Goal: Transaction & Acquisition: Purchase product/service

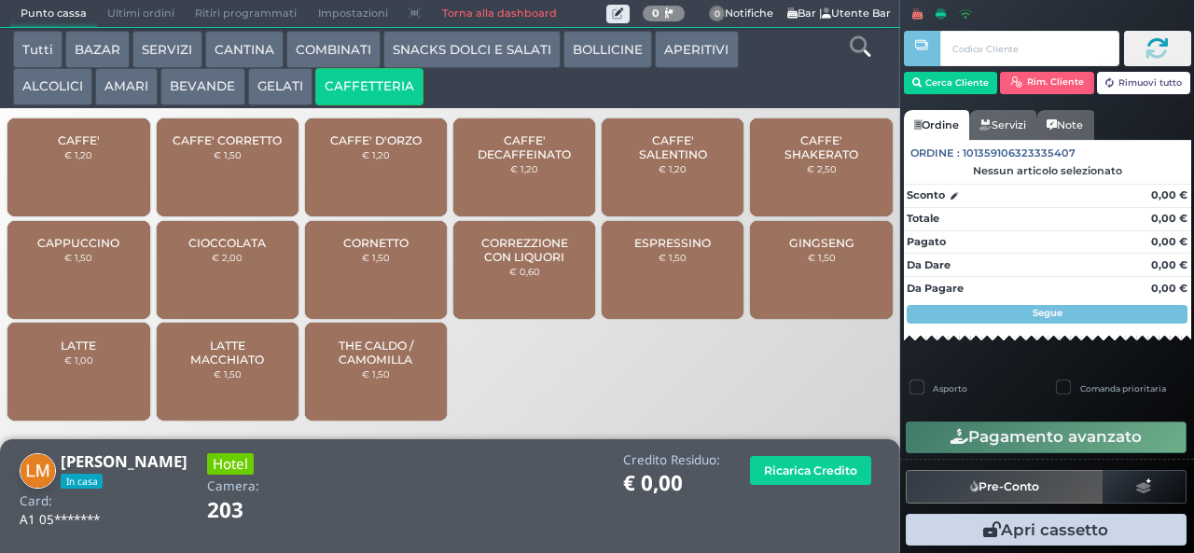
click at [96, 250] on span "CAPPUCCINO" at bounding box center [78, 243] width 82 height 14
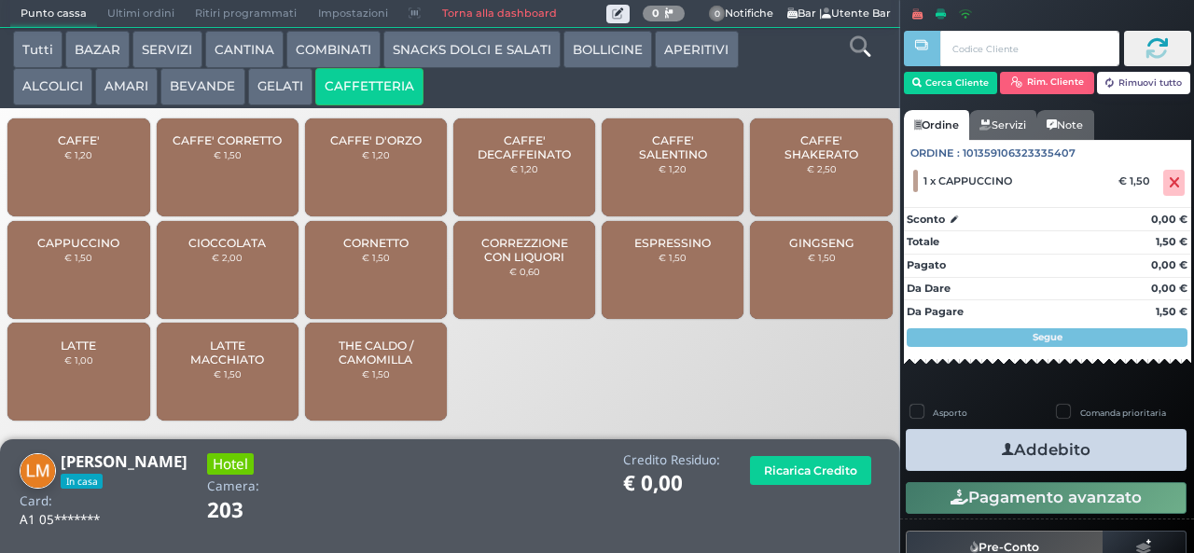
click at [93, 147] on span "CAFFE'" at bounding box center [79, 140] width 42 height 14
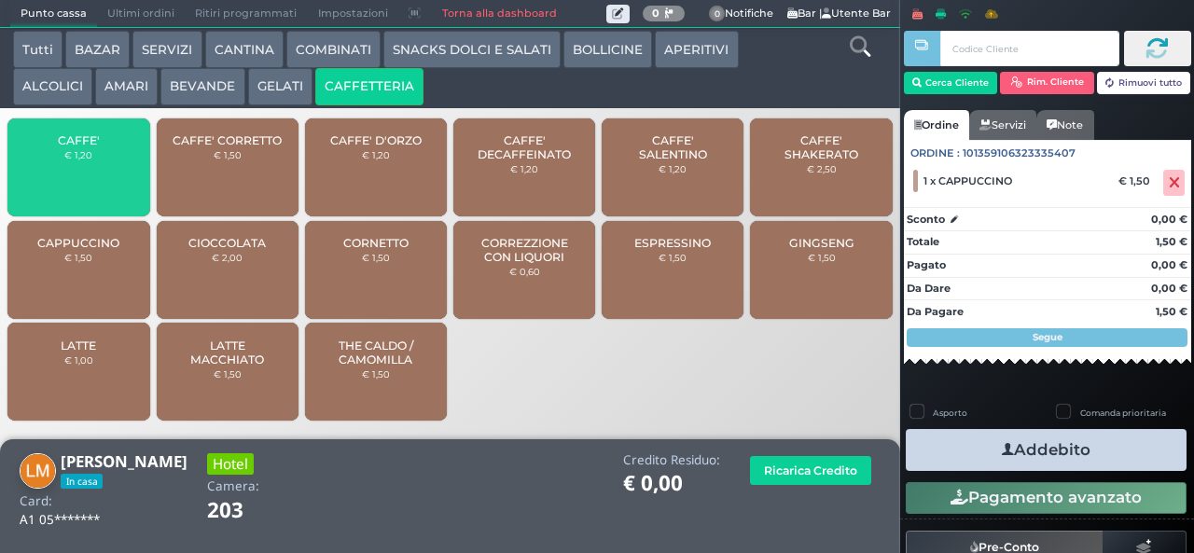
click at [94, 147] on span "CAFFE'" at bounding box center [79, 140] width 42 height 14
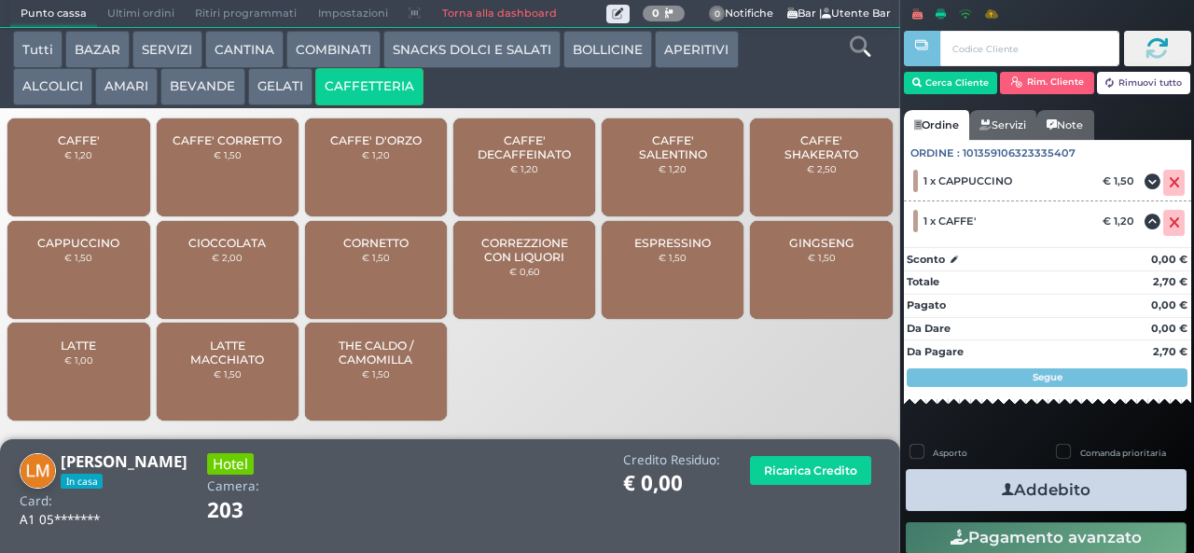
click at [92, 147] on span "CAFFE'" at bounding box center [79, 140] width 42 height 14
click at [1031, 492] on button "Addebito" at bounding box center [1046, 490] width 281 height 42
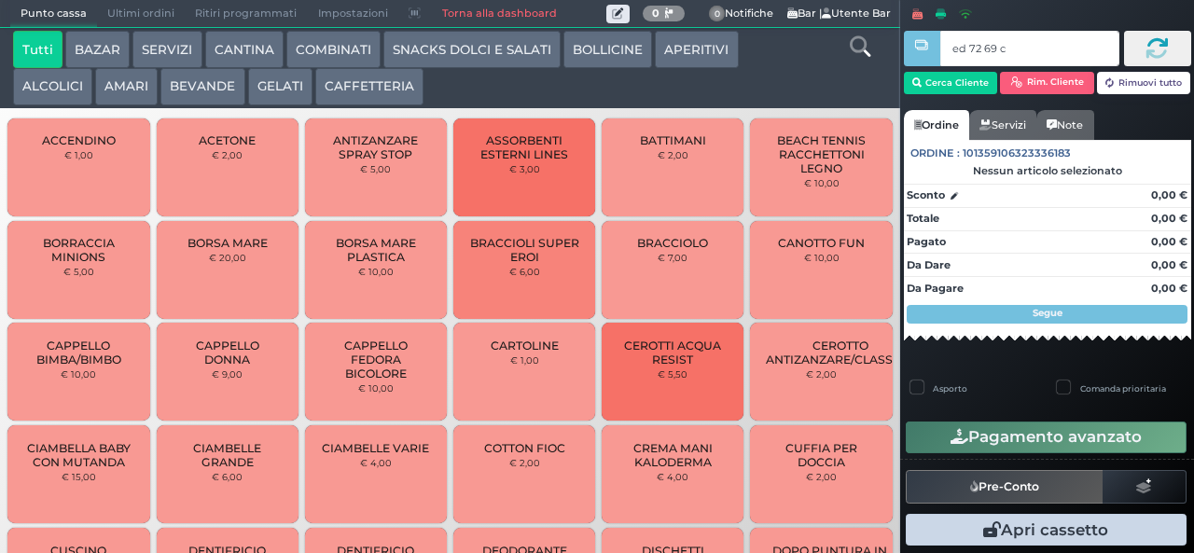
type input "ed 72 69 c3"
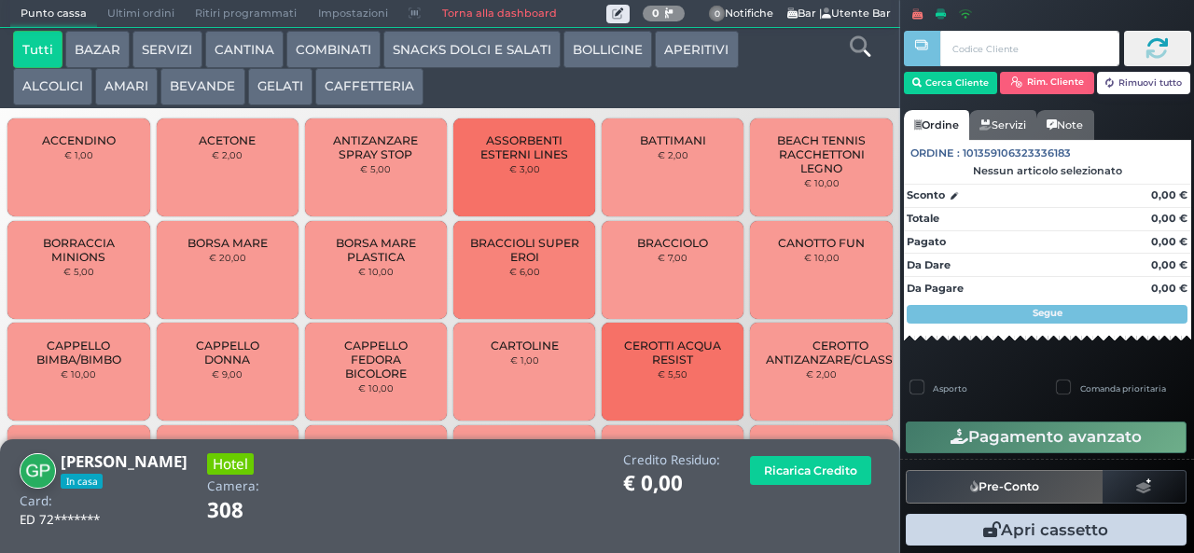
click at [368, 88] on button "CAFFETTERIA" at bounding box center [369, 86] width 108 height 37
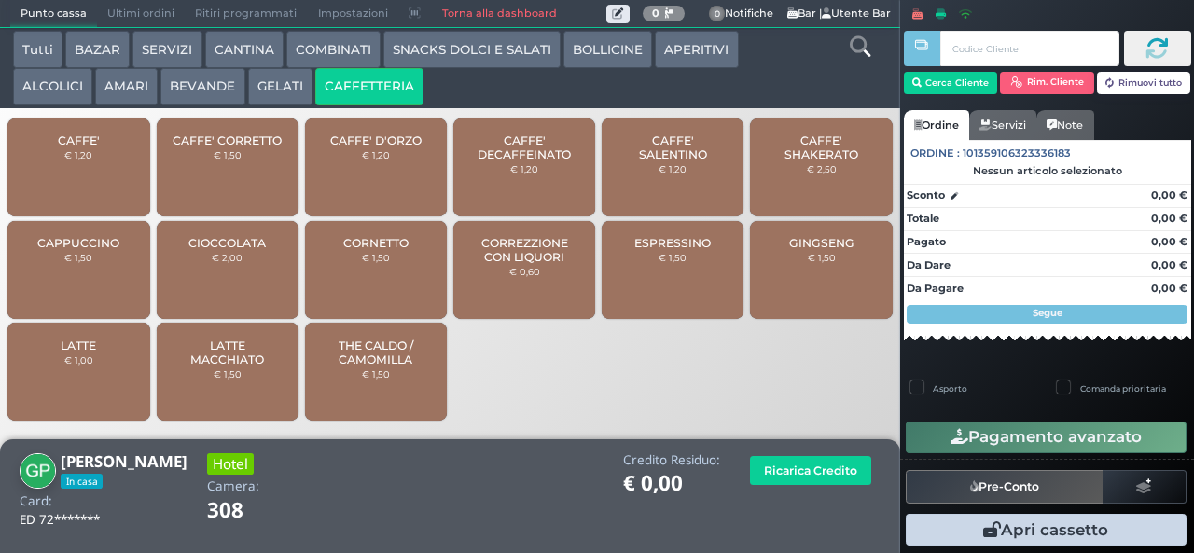
click at [99, 186] on div "CAFFE' € 1,20" at bounding box center [78, 167] width 142 height 98
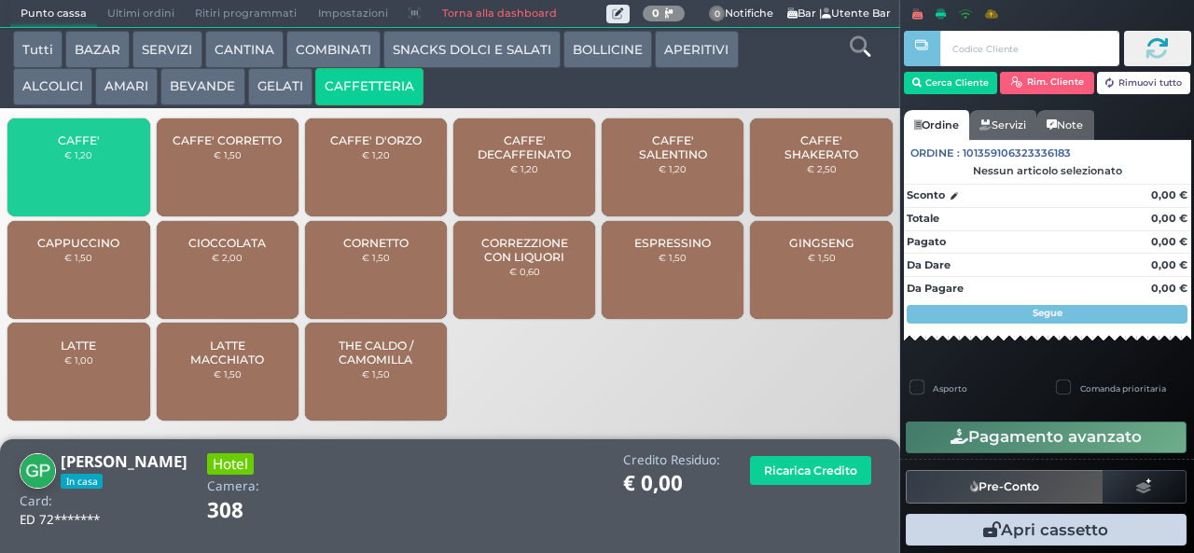
click at [94, 147] on span "CAFFE'" at bounding box center [79, 140] width 42 height 14
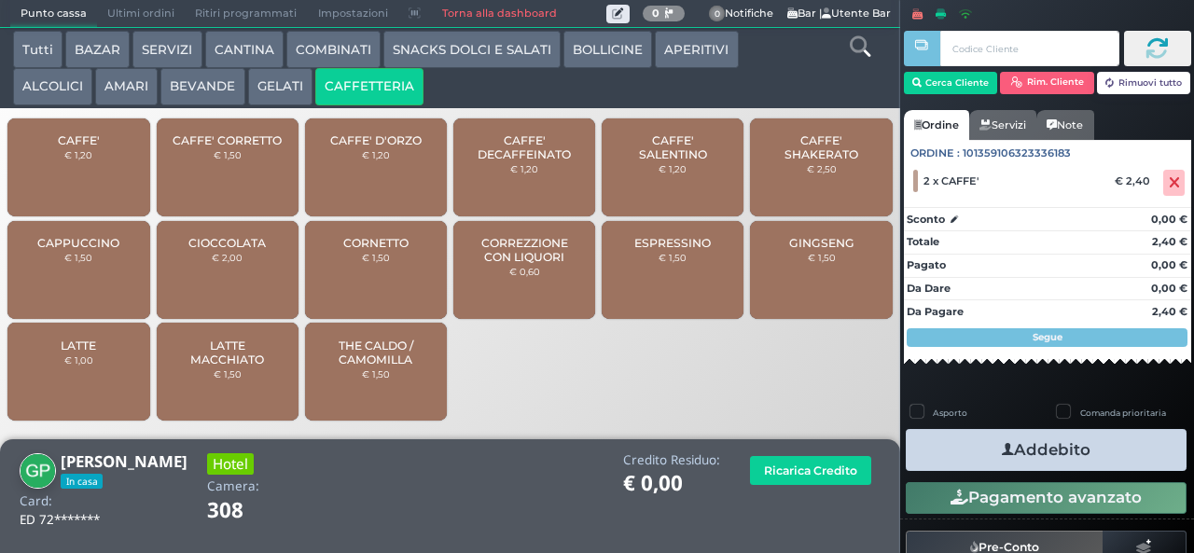
click at [1002, 449] on icon "button" at bounding box center [1008, 450] width 12 height 20
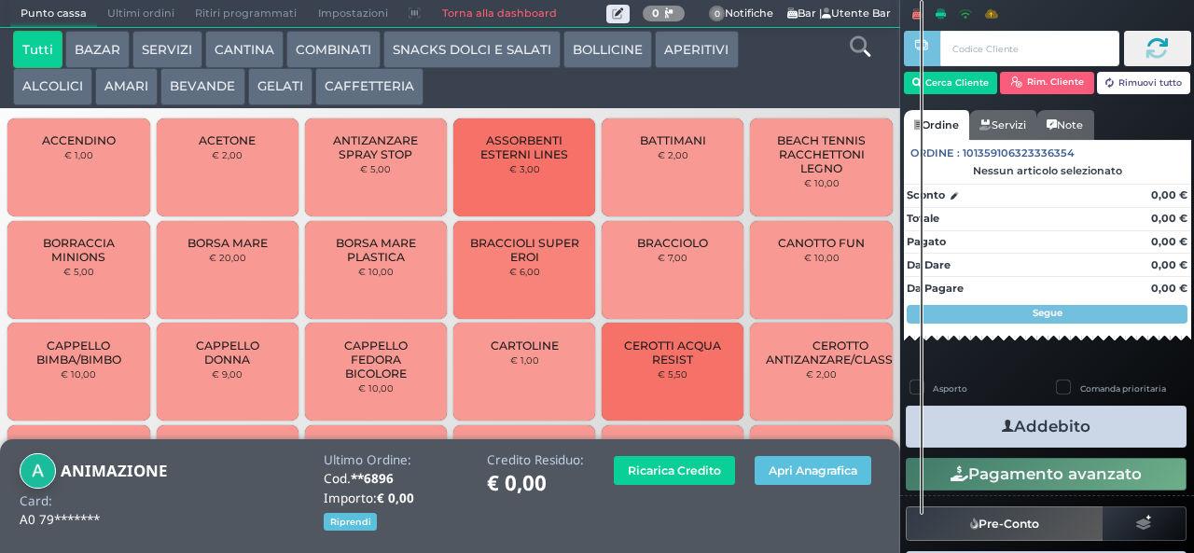
click at [367, 102] on button "CAFFETTERIA" at bounding box center [369, 86] width 108 height 37
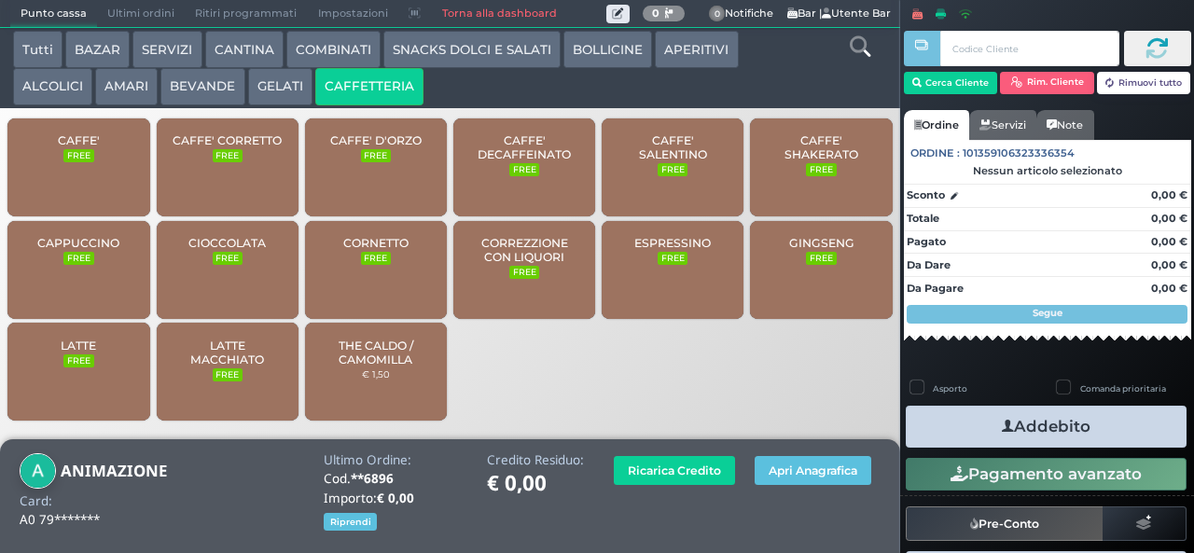
click at [90, 147] on span "CAFFE'" at bounding box center [79, 140] width 42 height 14
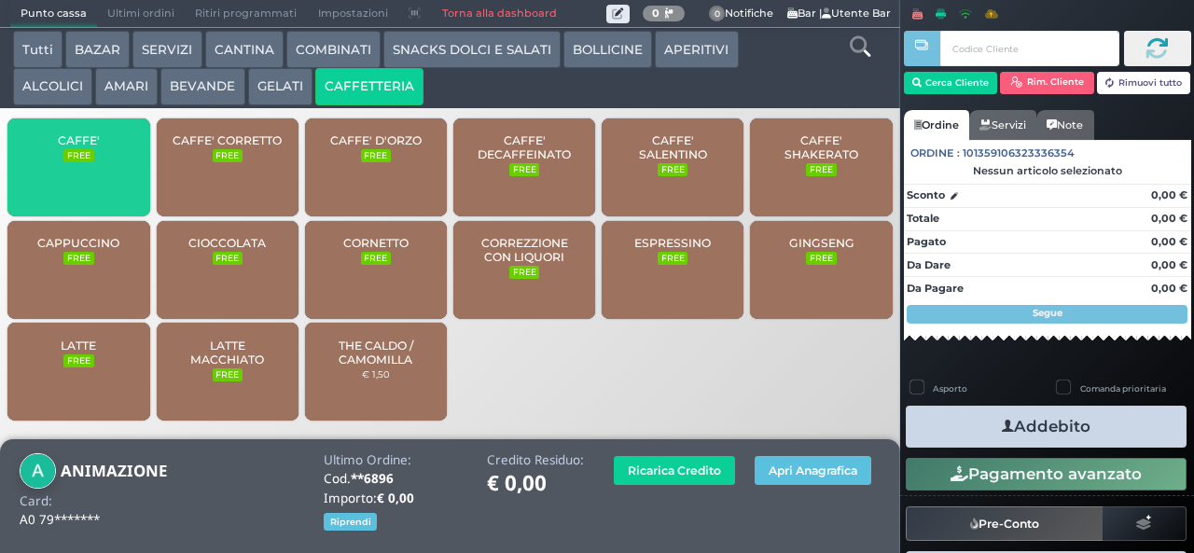
click at [78, 147] on span "CAFFE'" at bounding box center [79, 140] width 42 height 14
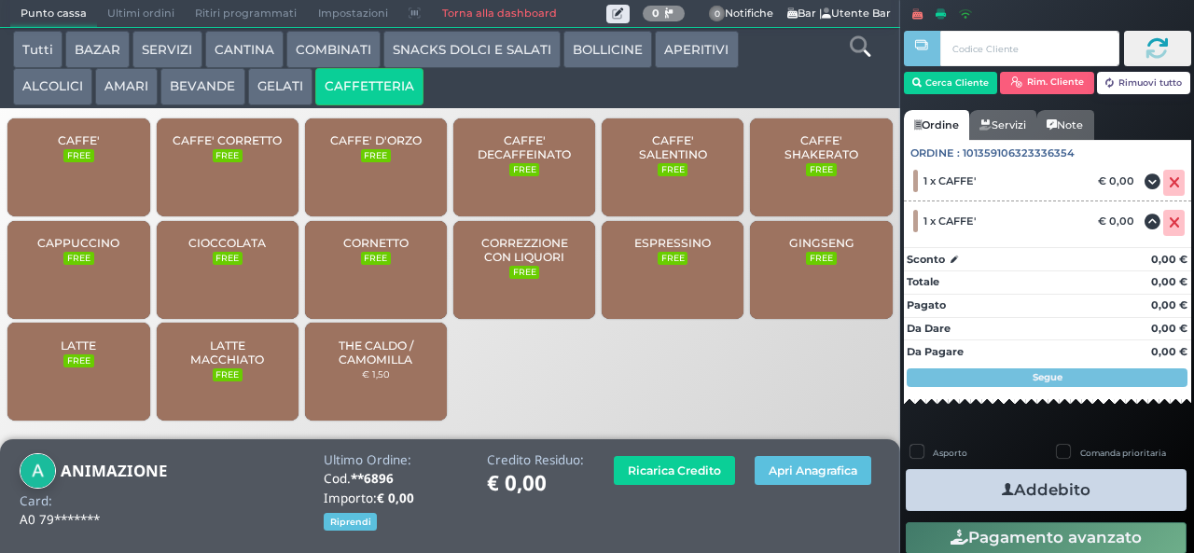
click at [1027, 491] on button "Addebito" at bounding box center [1046, 490] width 281 height 42
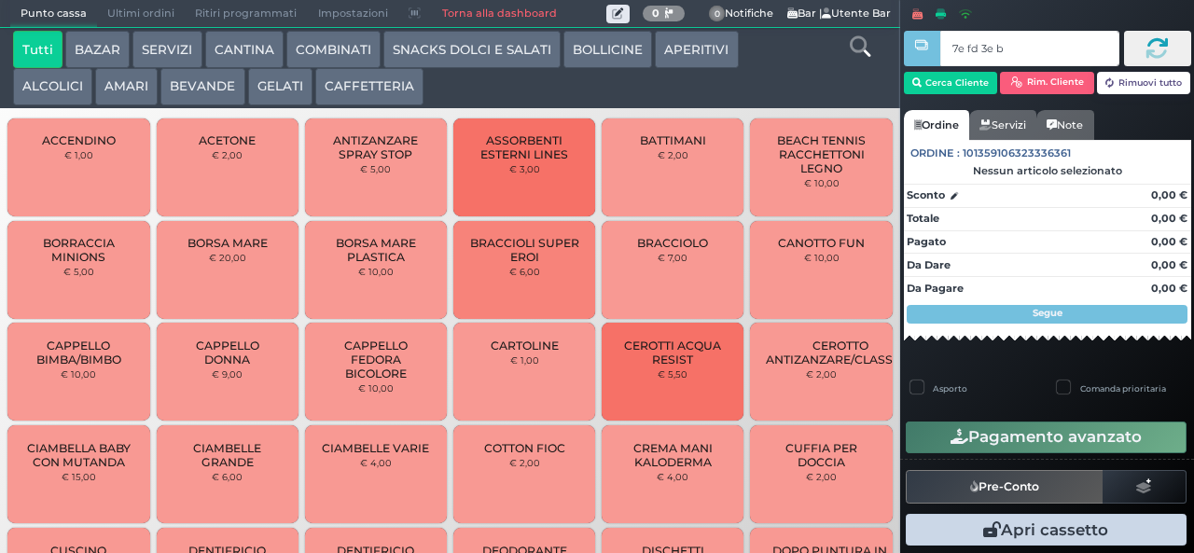
type input "7e fd 3e b9"
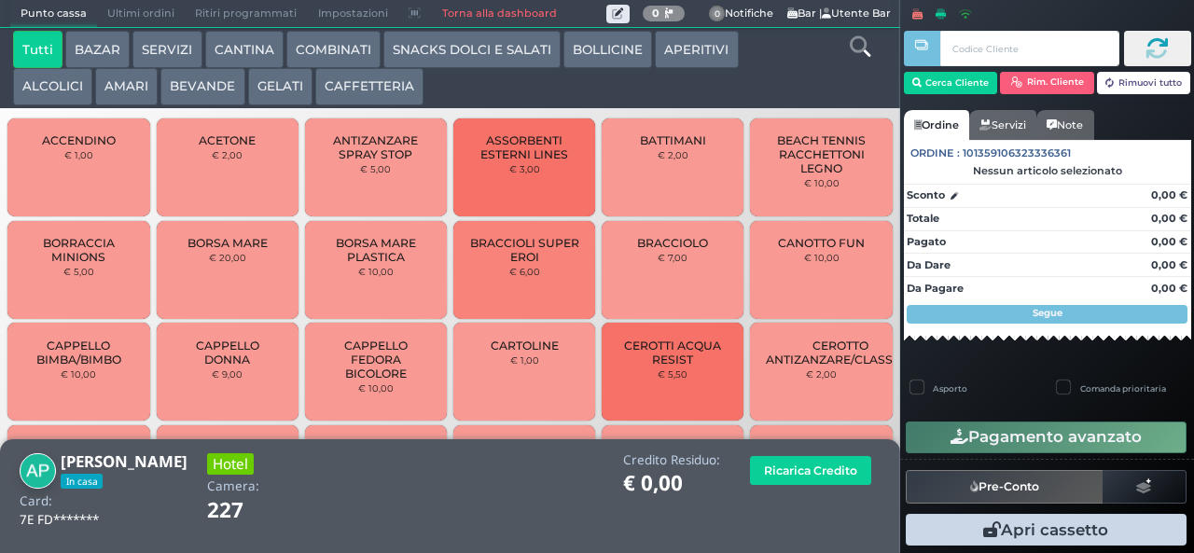
click at [389, 89] on button "CAFFETTERIA" at bounding box center [369, 86] width 108 height 37
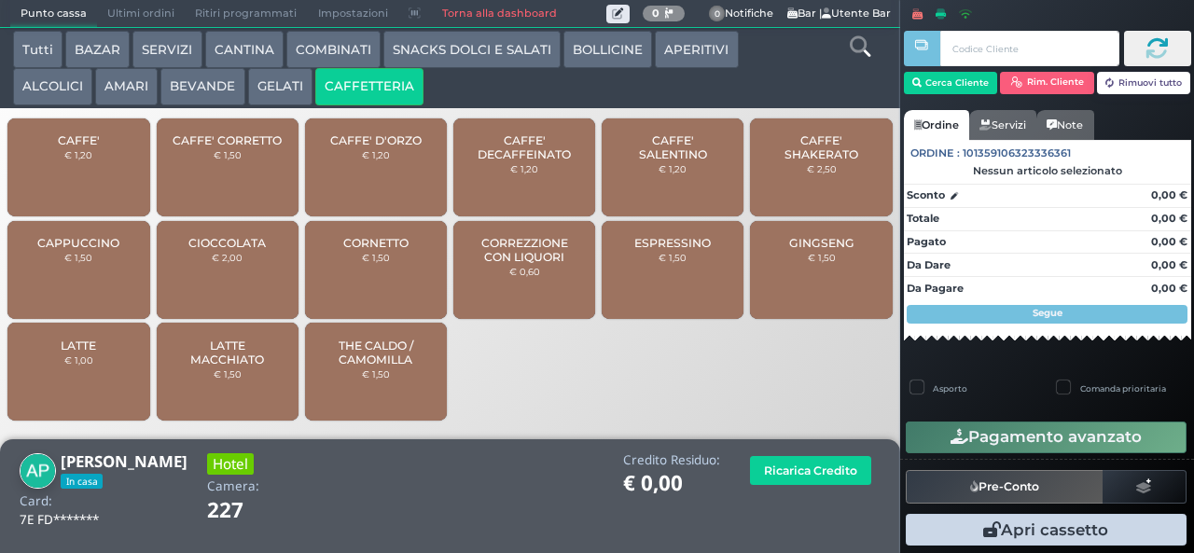
click at [92, 147] on span "CAFFE'" at bounding box center [79, 140] width 42 height 14
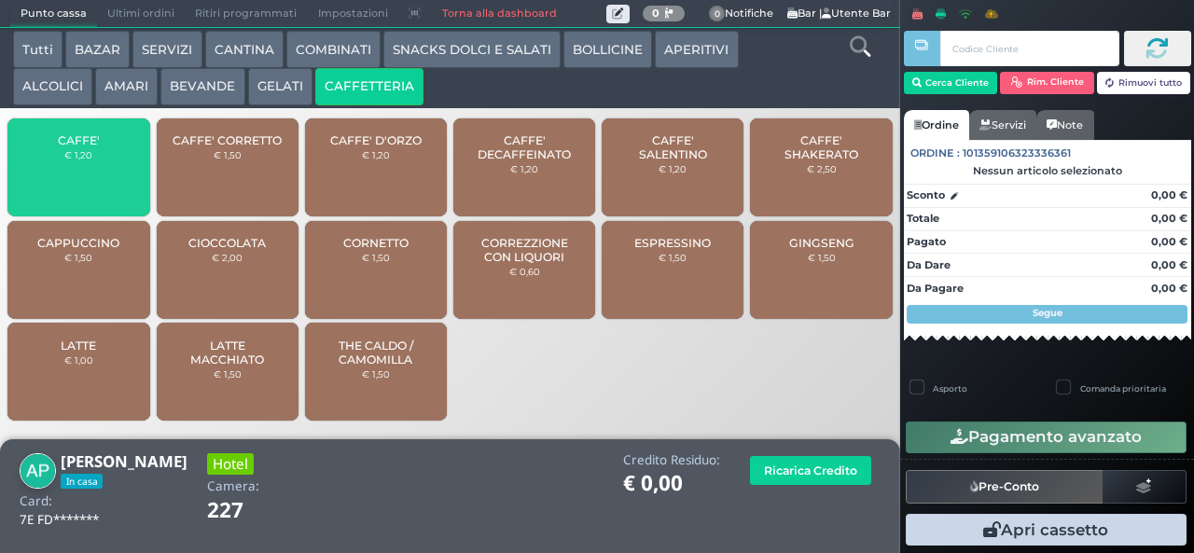
click at [97, 179] on div "CAFFE' € 1,20" at bounding box center [78, 167] width 142 height 98
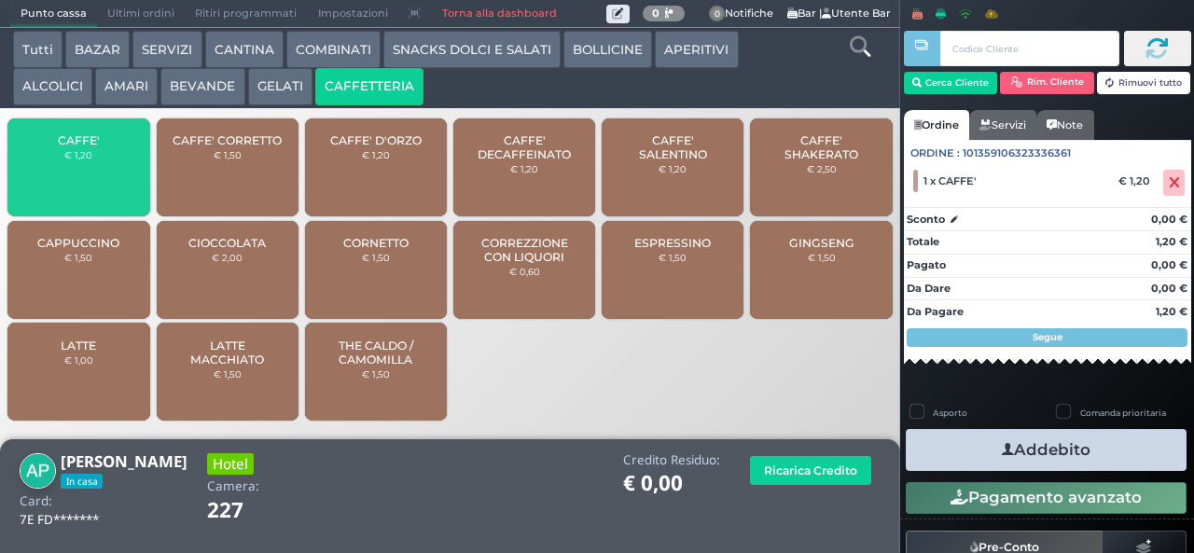
click at [91, 147] on span "CAFFE'" at bounding box center [79, 140] width 42 height 14
click at [90, 147] on span "CAFFE'" at bounding box center [79, 140] width 42 height 14
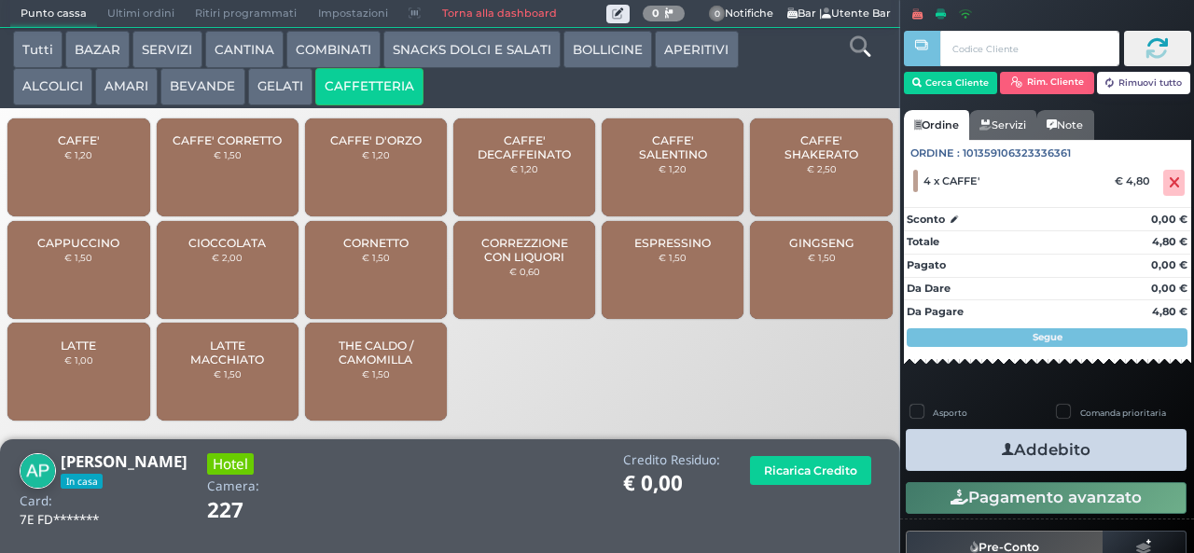
click at [1033, 440] on button "Addebito" at bounding box center [1046, 450] width 281 height 42
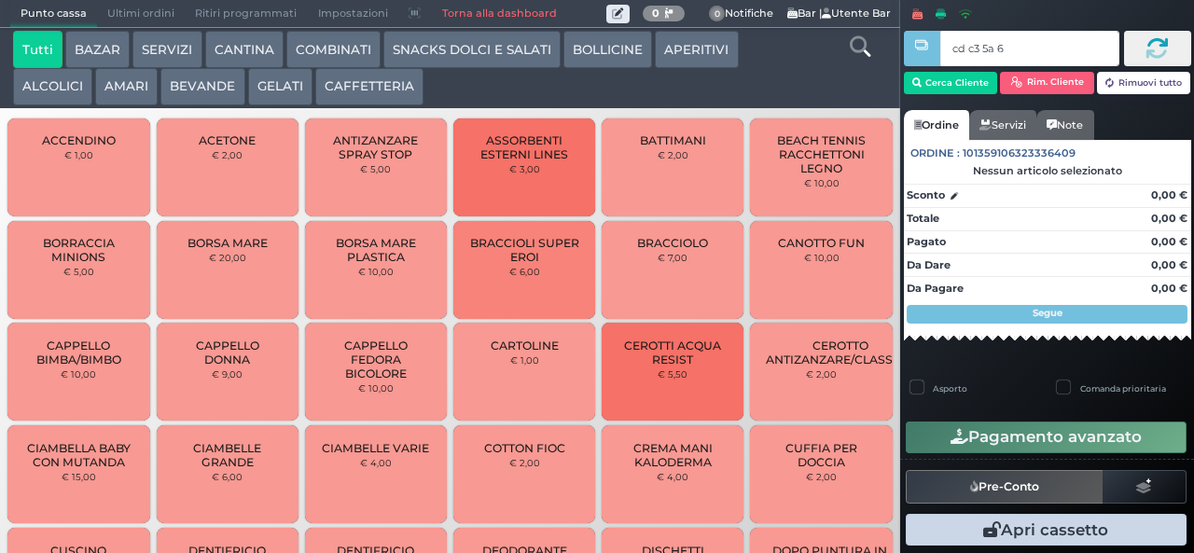
type input "cd c3 5a 66"
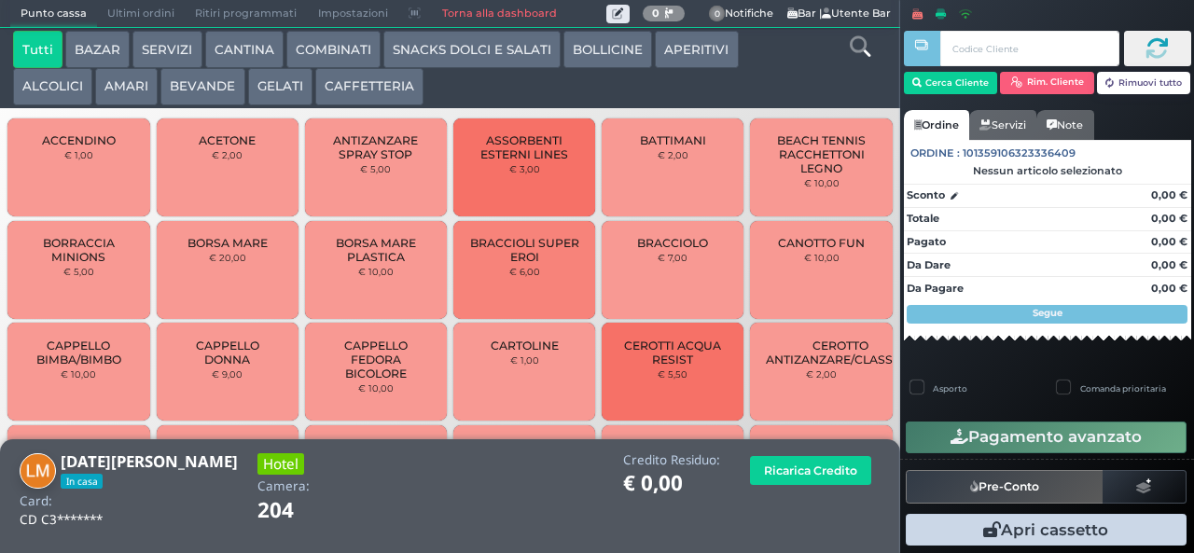
click at [215, 93] on button "BEVANDE" at bounding box center [202, 86] width 84 height 37
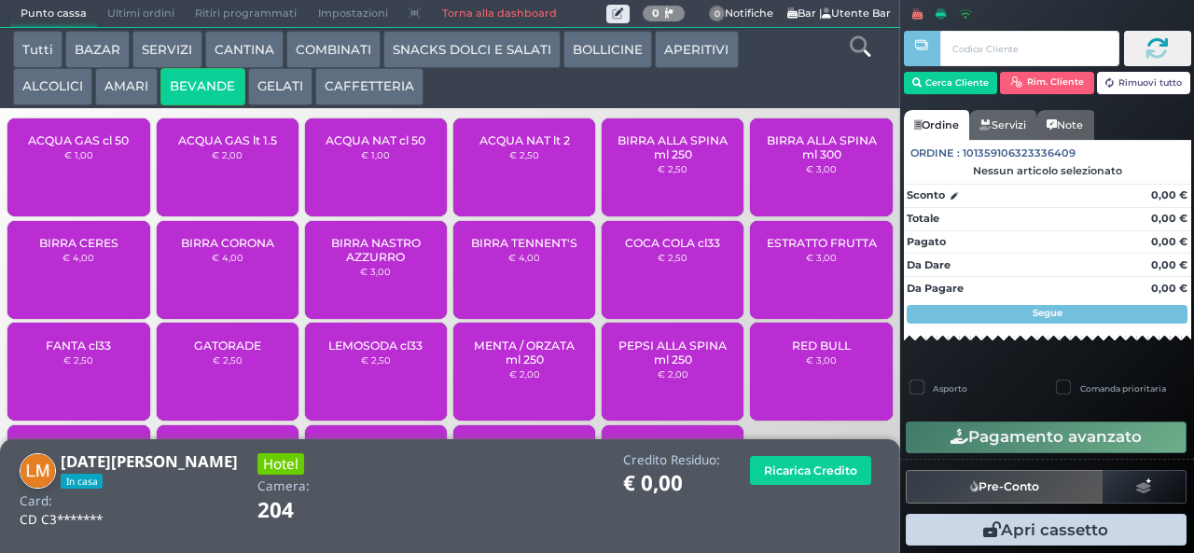
click at [95, 147] on span "ACQUA GAS cl 50" at bounding box center [78, 140] width 101 height 14
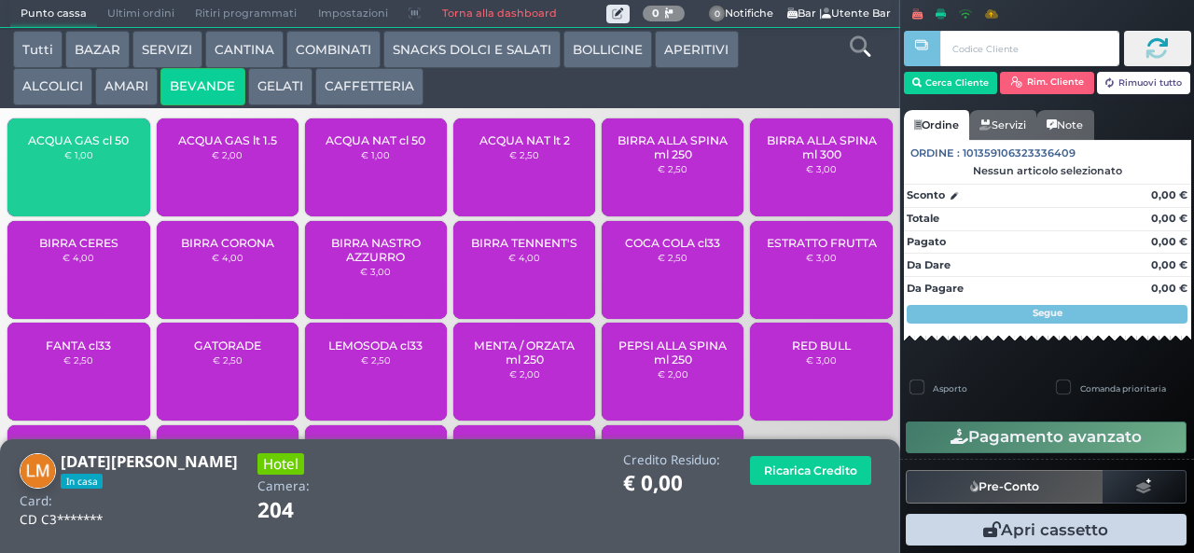
click at [90, 147] on span "ACQUA GAS cl 50" at bounding box center [78, 140] width 101 height 14
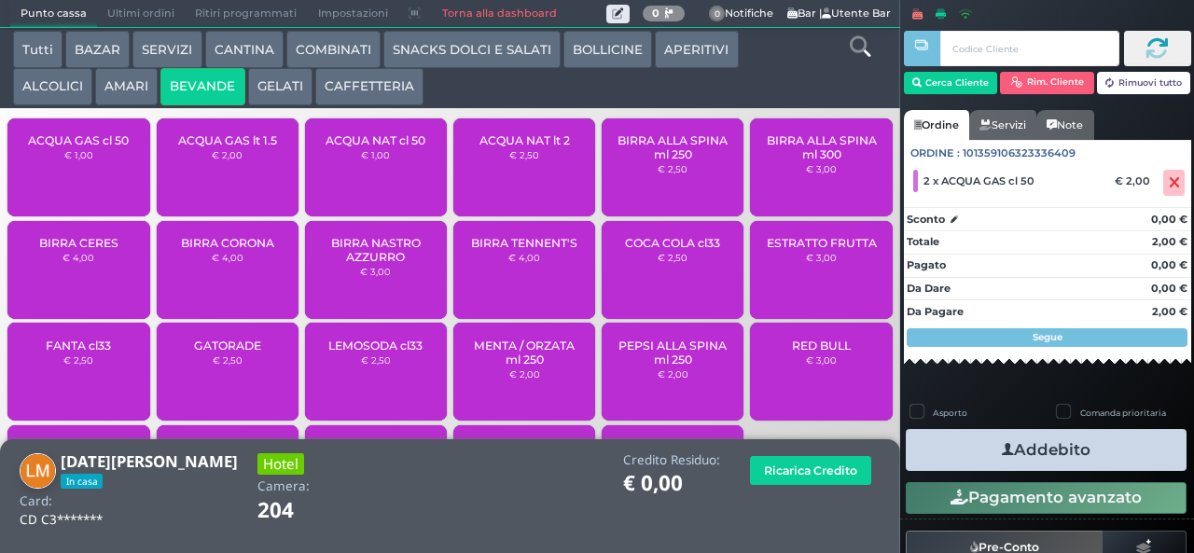
click at [1002, 450] on icon "button" at bounding box center [1008, 450] width 12 height 20
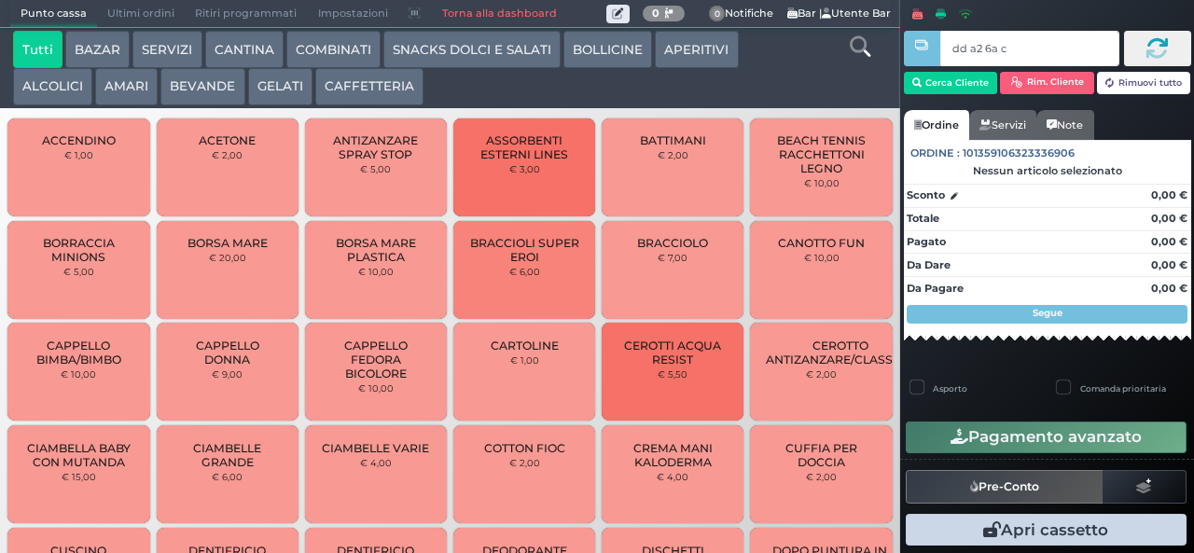
type input "dd a2 6a c3"
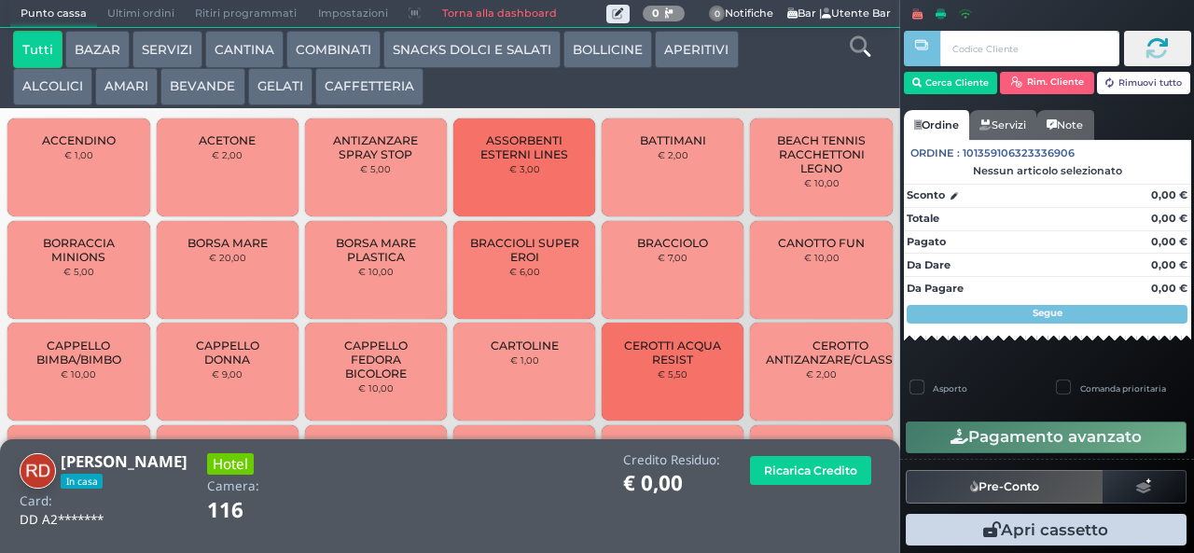
click at [364, 90] on button "CAFFETTERIA" at bounding box center [369, 86] width 108 height 37
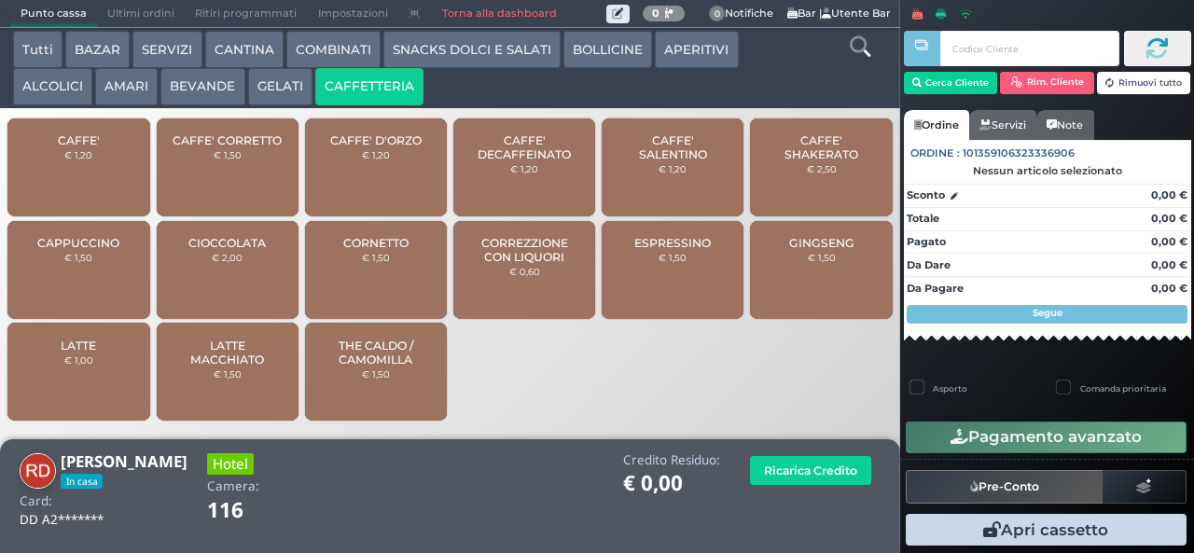
click at [90, 147] on span "CAFFE'" at bounding box center [79, 140] width 42 height 14
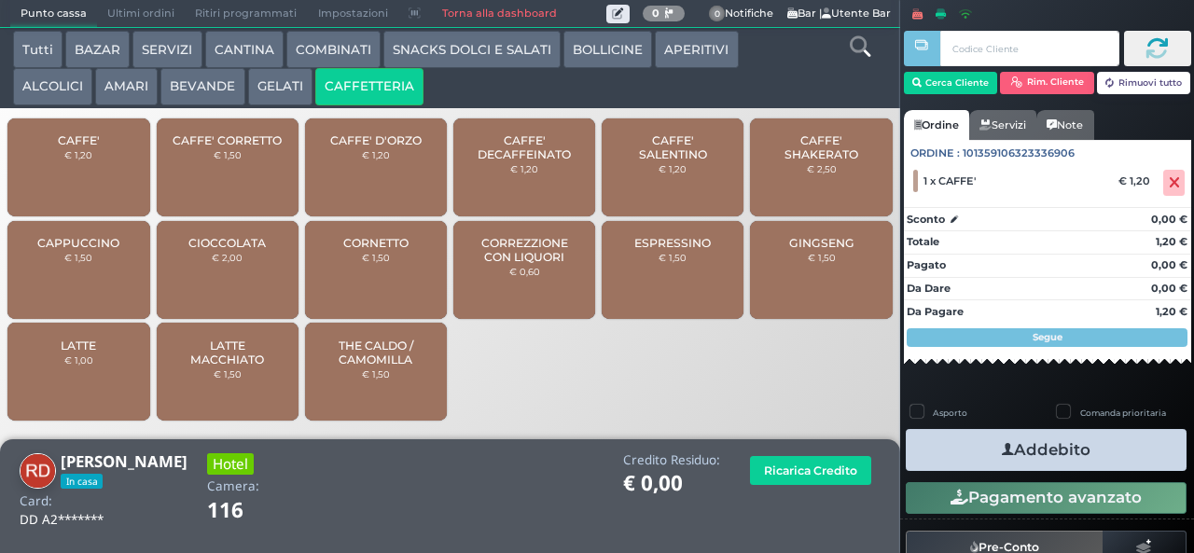
click at [1002, 449] on icon "button" at bounding box center [1008, 450] width 12 height 20
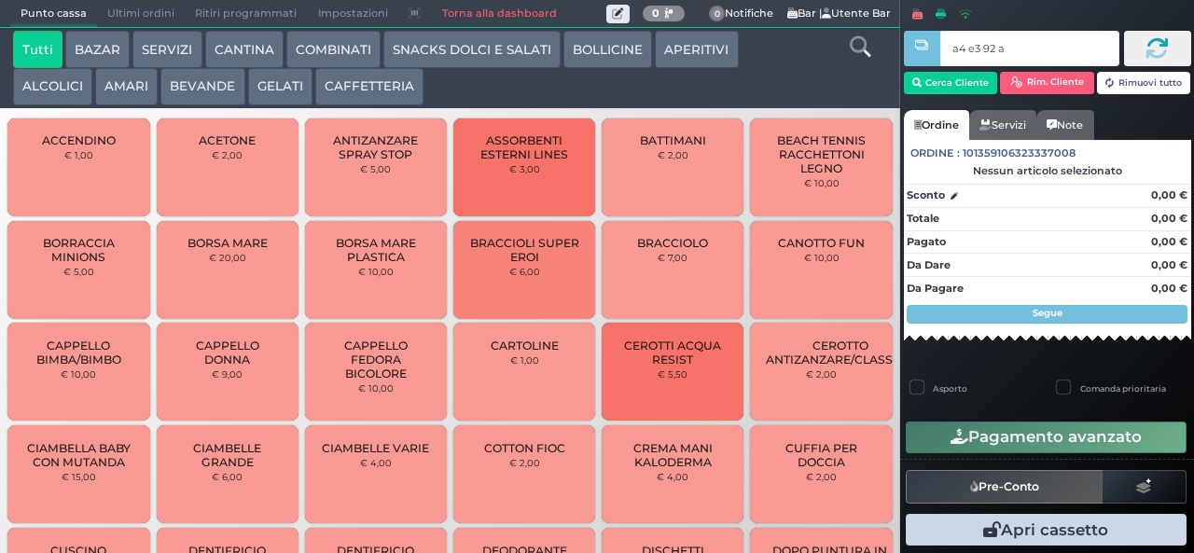
type input "a4 e3 92 af"
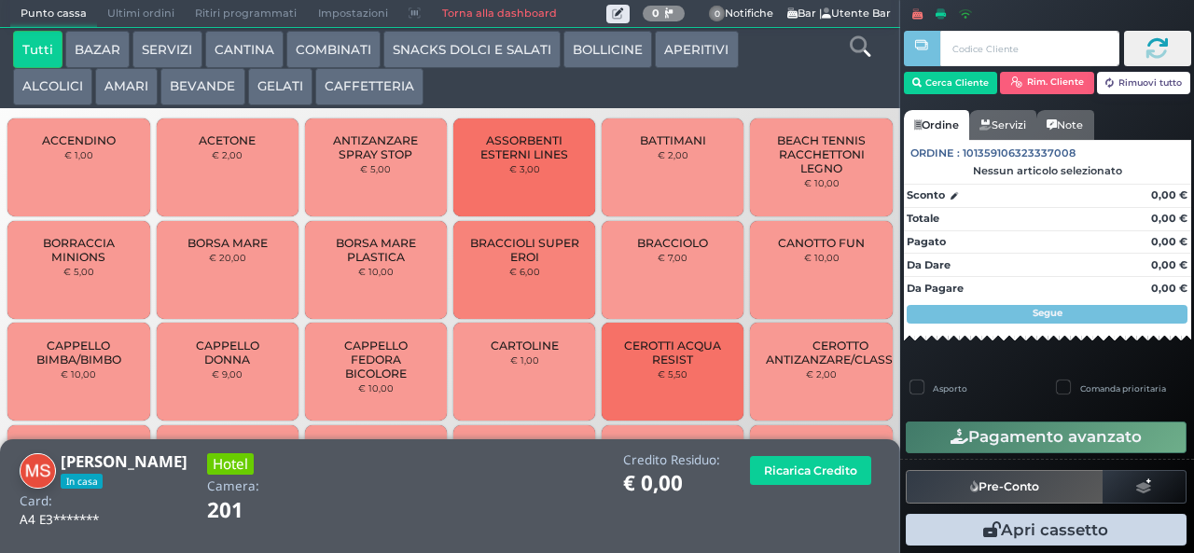
click at [367, 93] on button "CAFFETTERIA" at bounding box center [369, 86] width 108 height 37
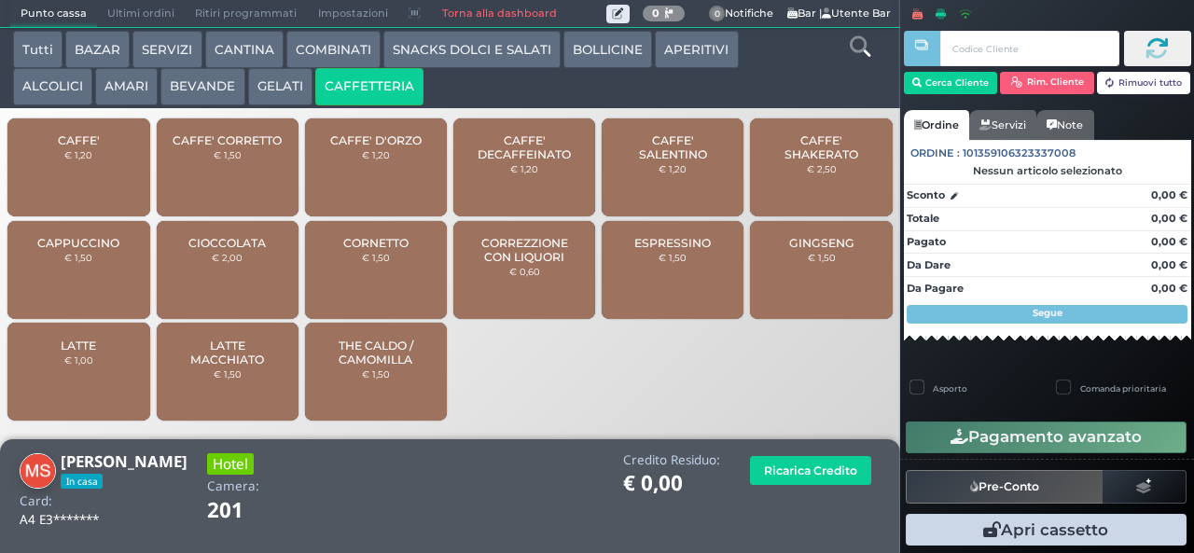
click at [92, 147] on span "CAFFE'" at bounding box center [79, 140] width 42 height 14
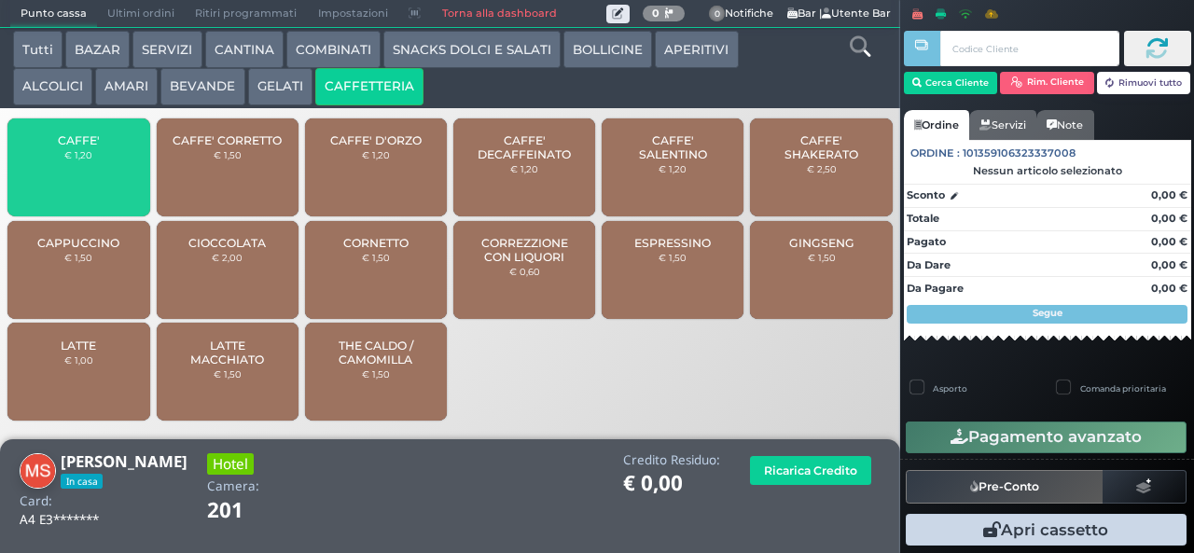
click at [93, 147] on span "CAFFE'" at bounding box center [79, 140] width 42 height 14
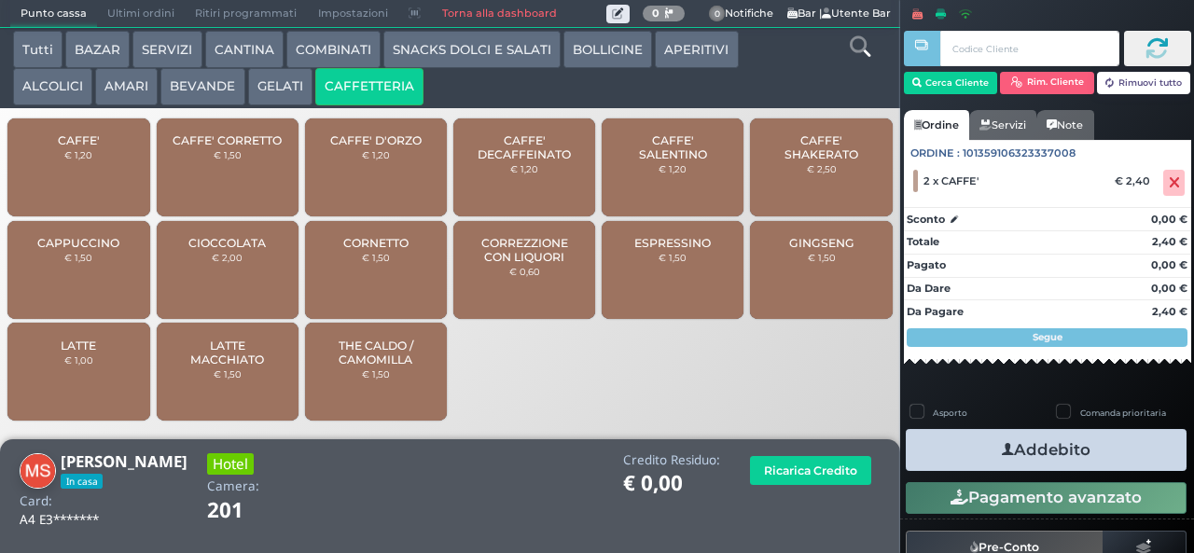
click at [1027, 455] on button "Addebito" at bounding box center [1046, 450] width 281 height 42
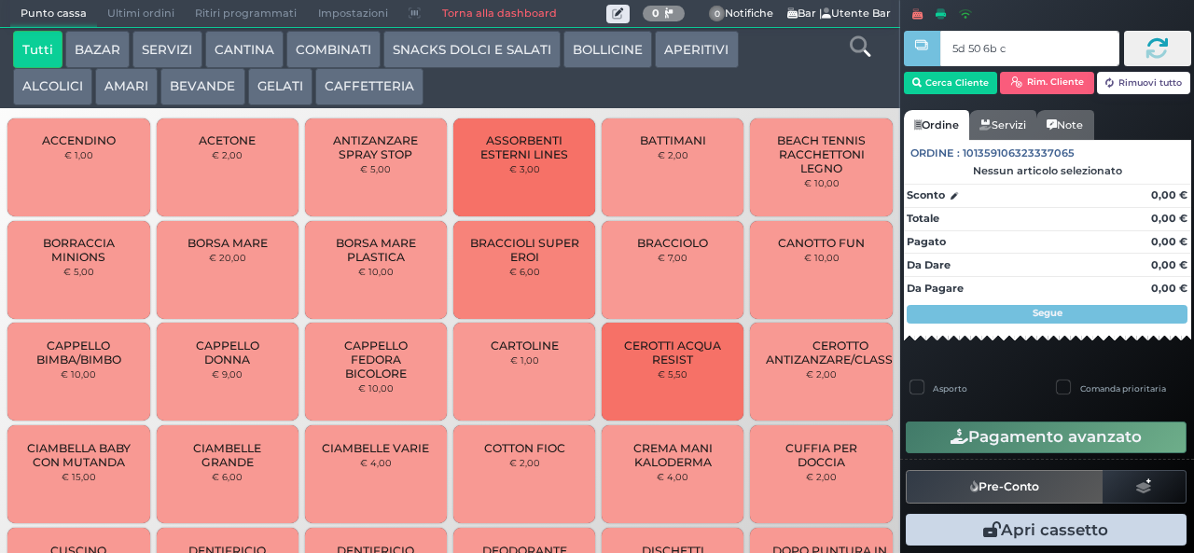
type input "5d 50 6b c3"
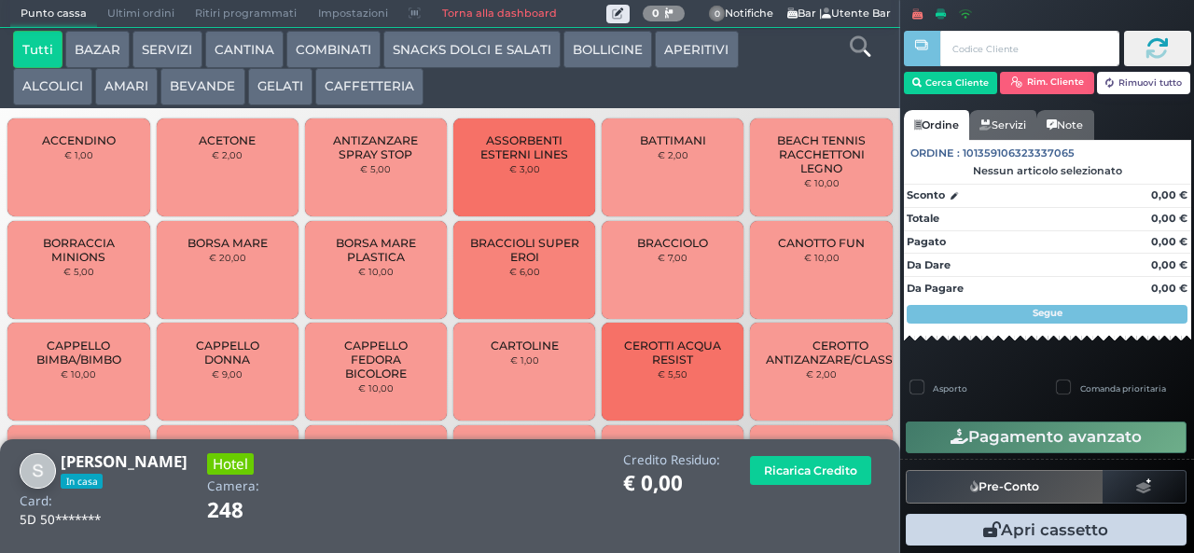
click at [381, 86] on button "CAFFETTERIA" at bounding box center [369, 86] width 108 height 37
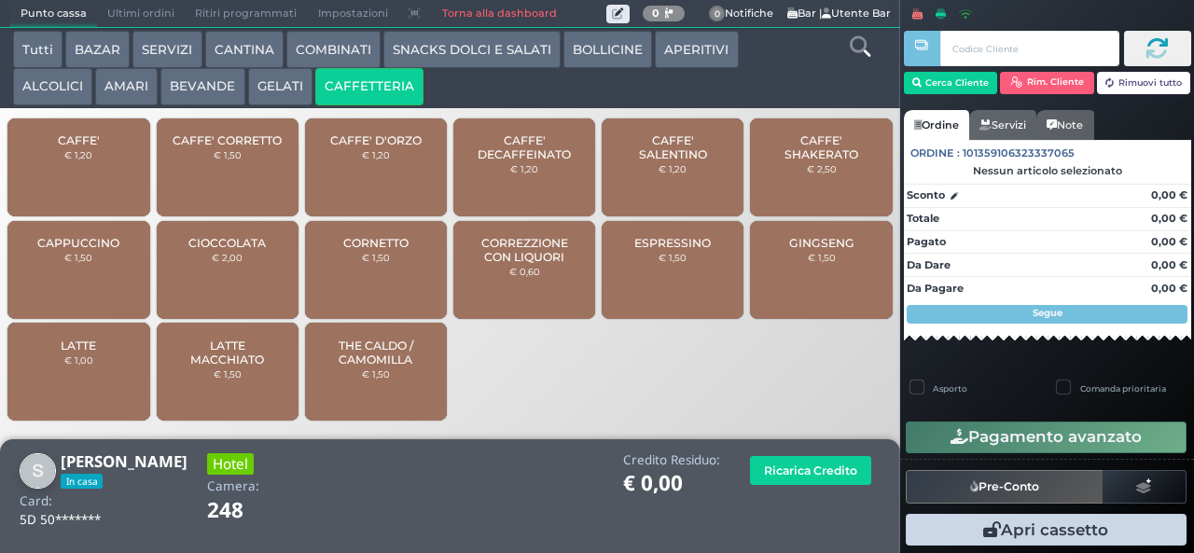
click at [94, 147] on span "CAFFE'" at bounding box center [79, 140] width 42 height 14
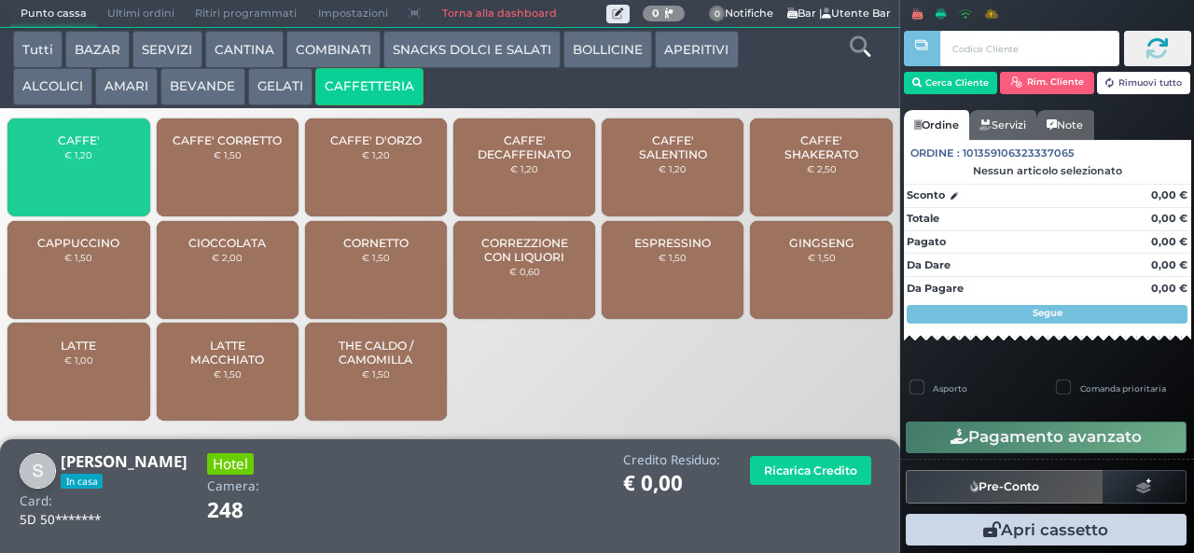
click at [90, 147] on span "CAFFE'" at bounding box center [79, 140] width 42 height 14
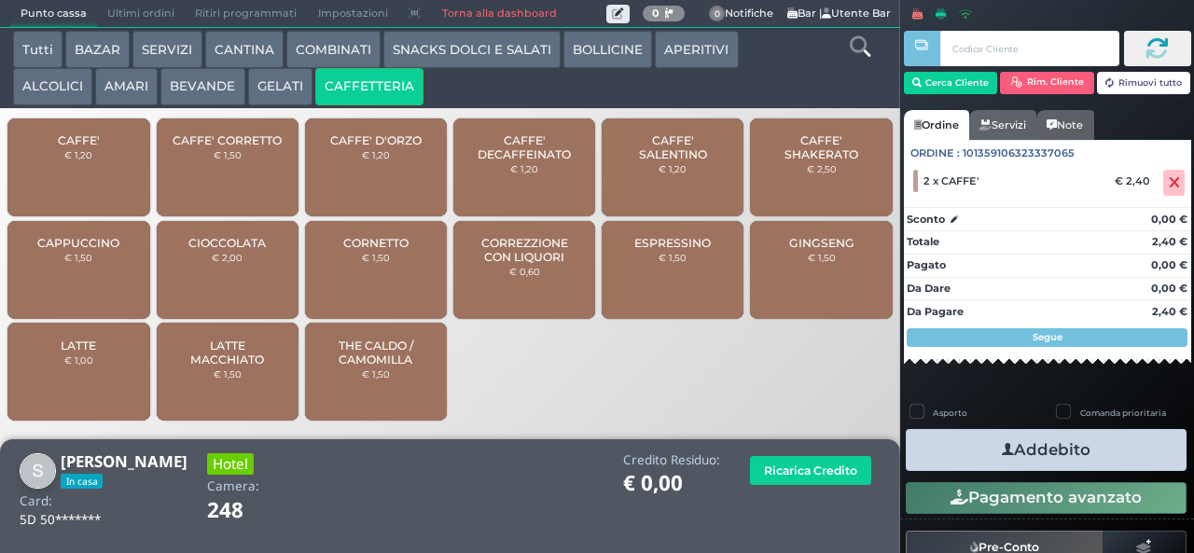
click at [1004, 449] on icon "button" at bounding box center [1008, 450] width 12 height 20
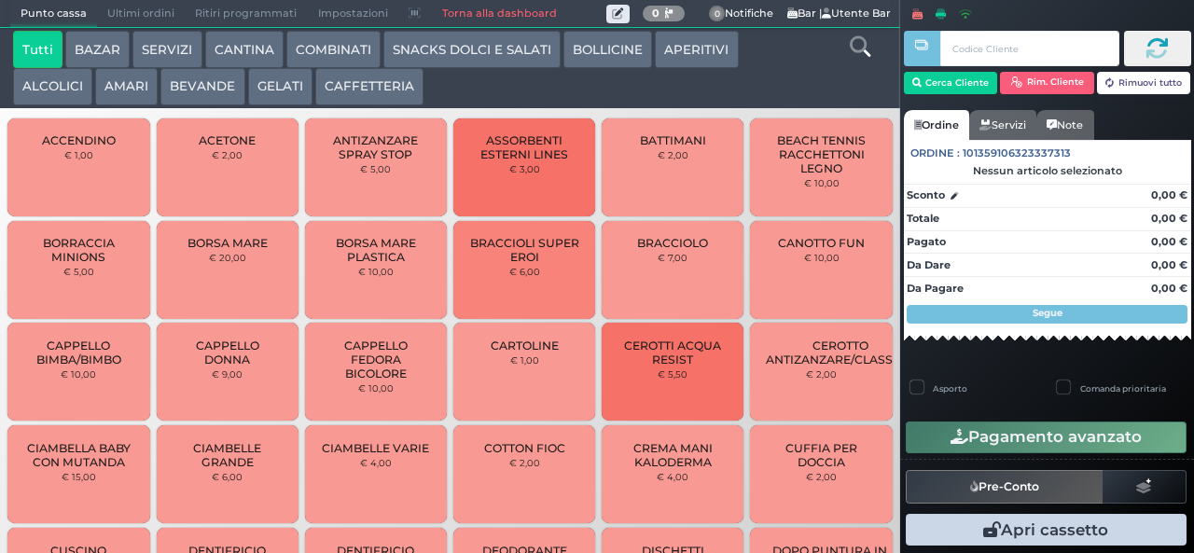
click at [99, 44] on button "BAZAR" at bounding box center [97, 49] width 64 height 37
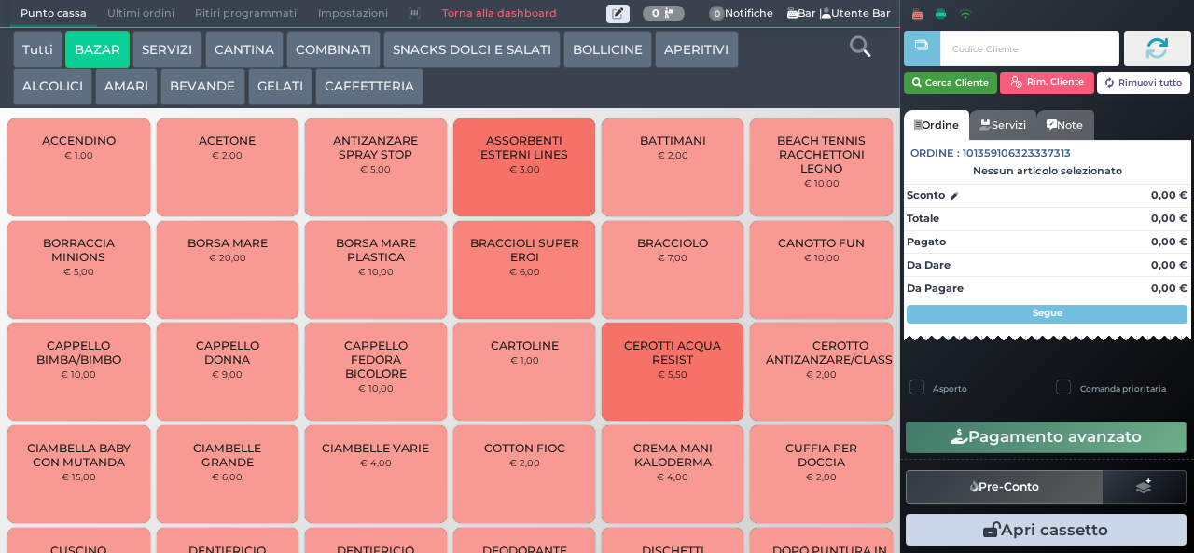
click at [946, 85] on button "Cerca Cliente" at bounding box center [951, 83] width 94 height 22
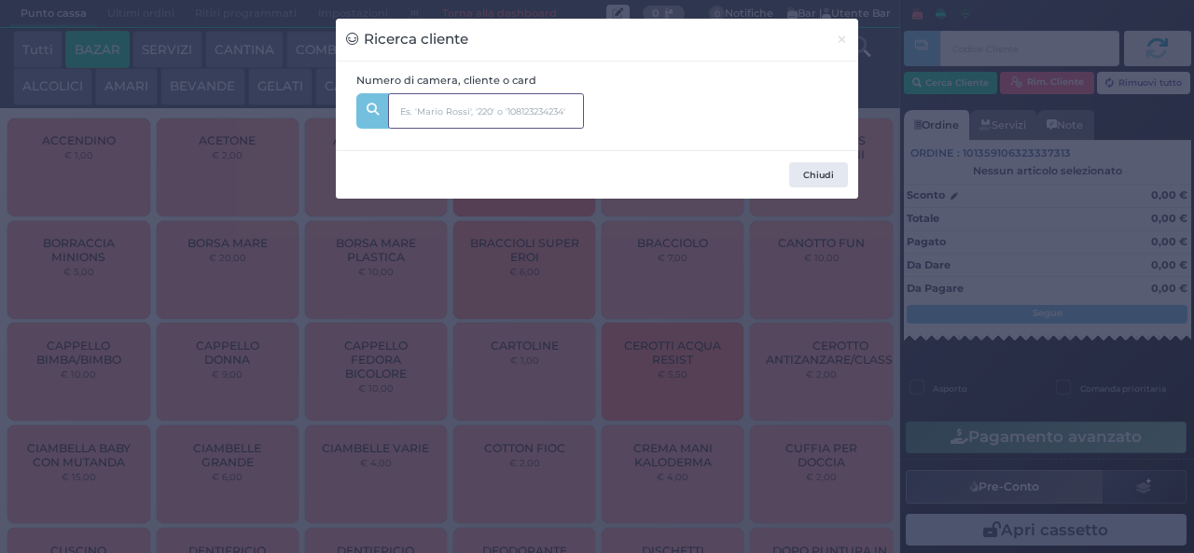
click at [431, 115] on input "text" at bounding box center [486, 110] width 196 height 35
type input "237"
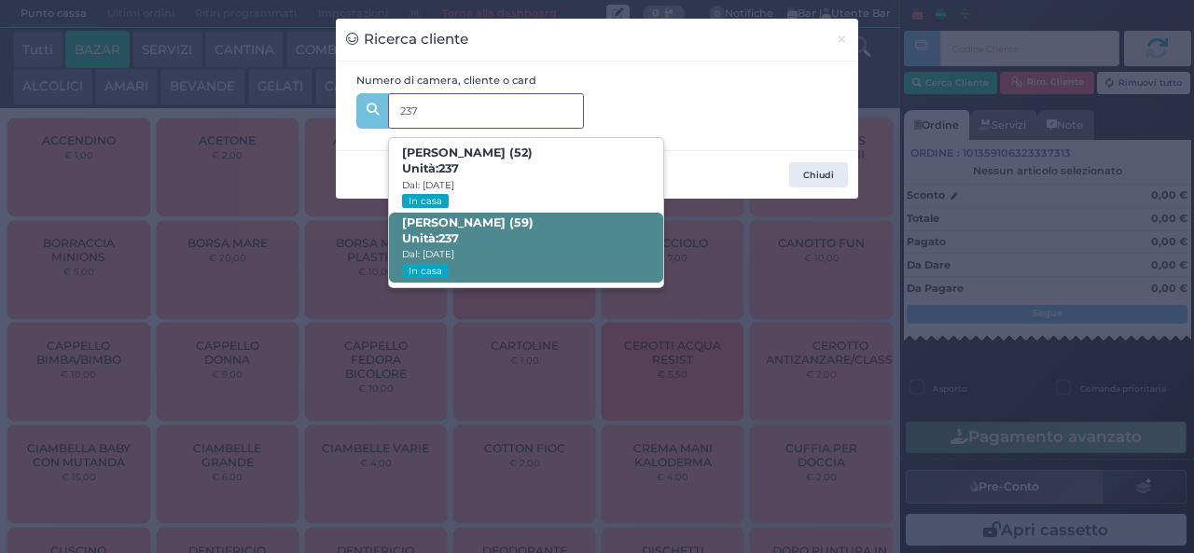
click at [425, 236] on span "Unità: 237" at bounding box center [430, 239] width 57 height 16
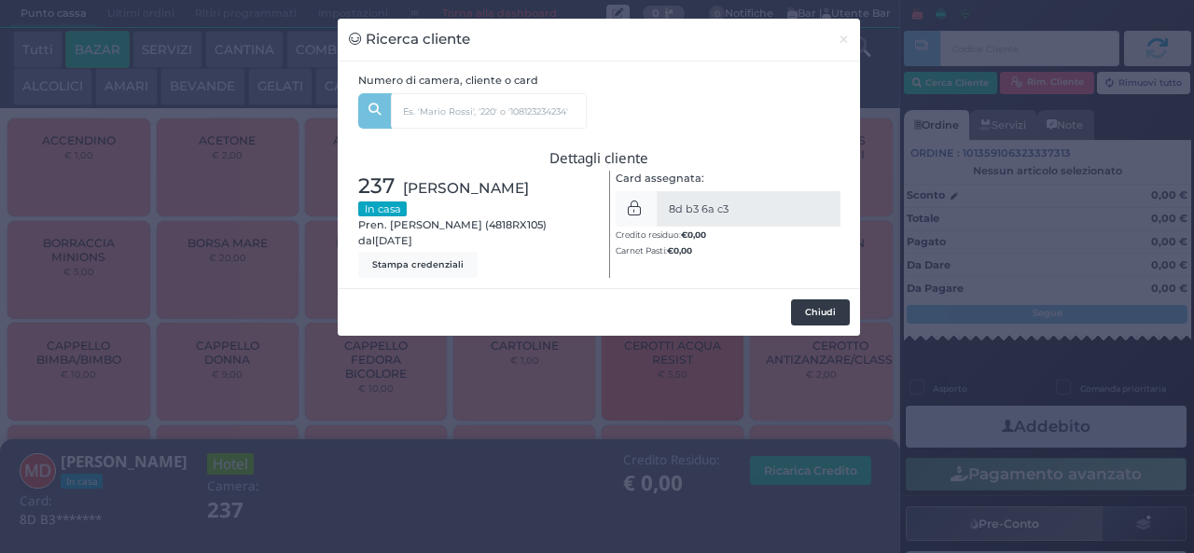
click at [832, 313] on button "Chiudi" at bounding box center [820, 312] width 59 height 26
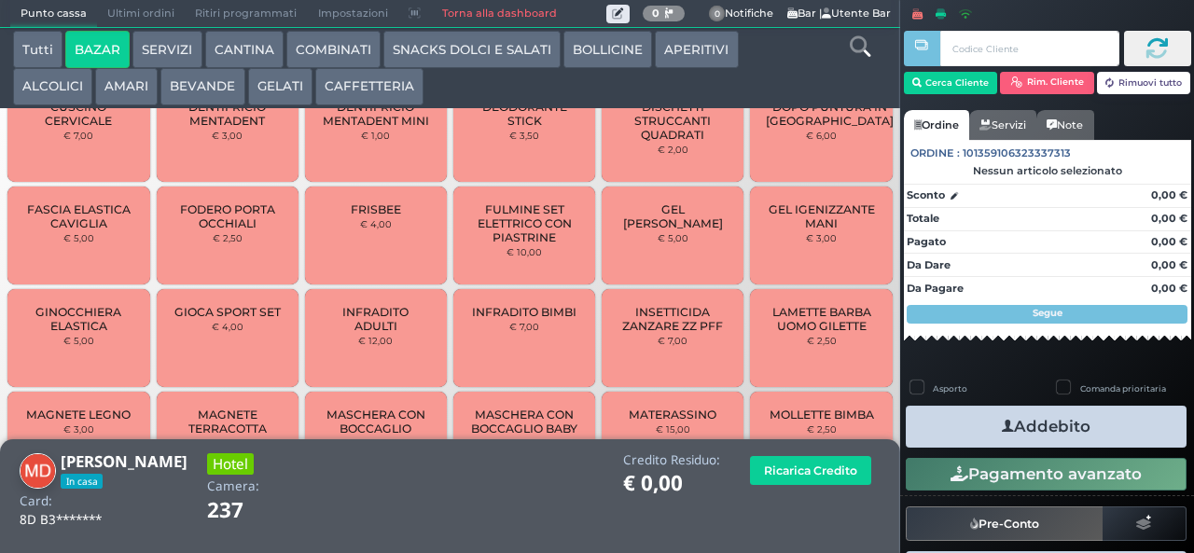
scroll to position [634, 0]
click at [395, 333] on span "INFRADITO ADULTI" at bounding box center [376, 319] width 111 height 28
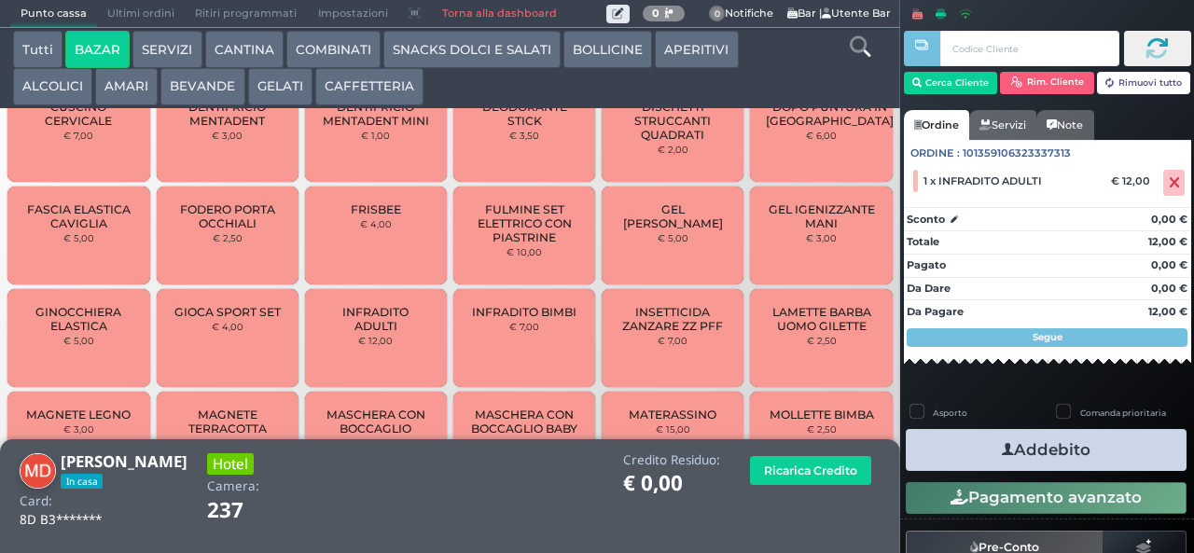
click at [1047, 451] on button "Addebito" at bounding box center [1046, 450] width 281 height 42
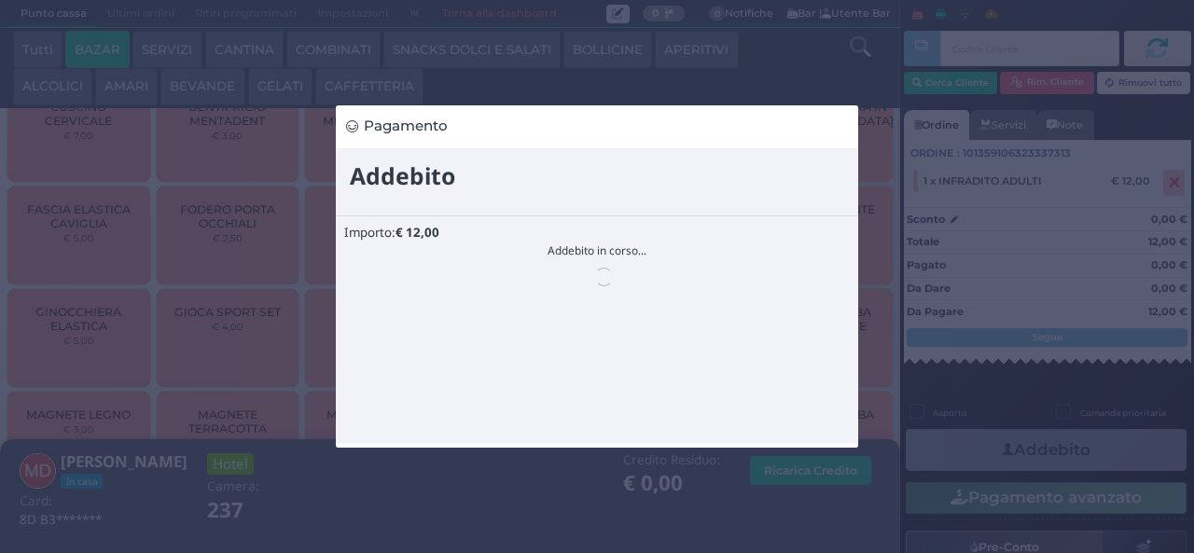
scroll to position [0, 0]
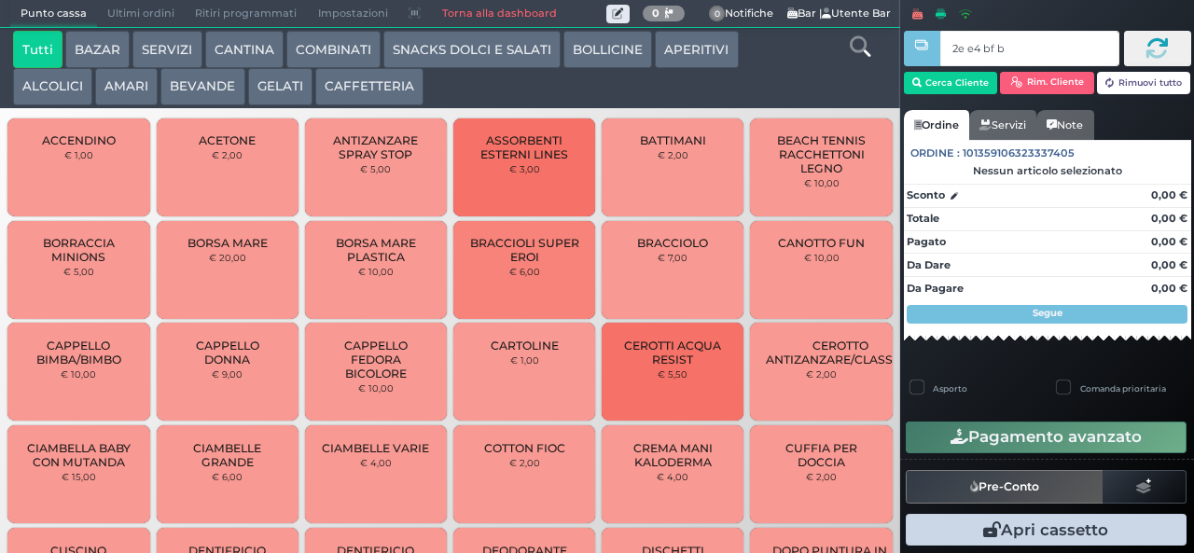
type input "2e e4 bf b9"
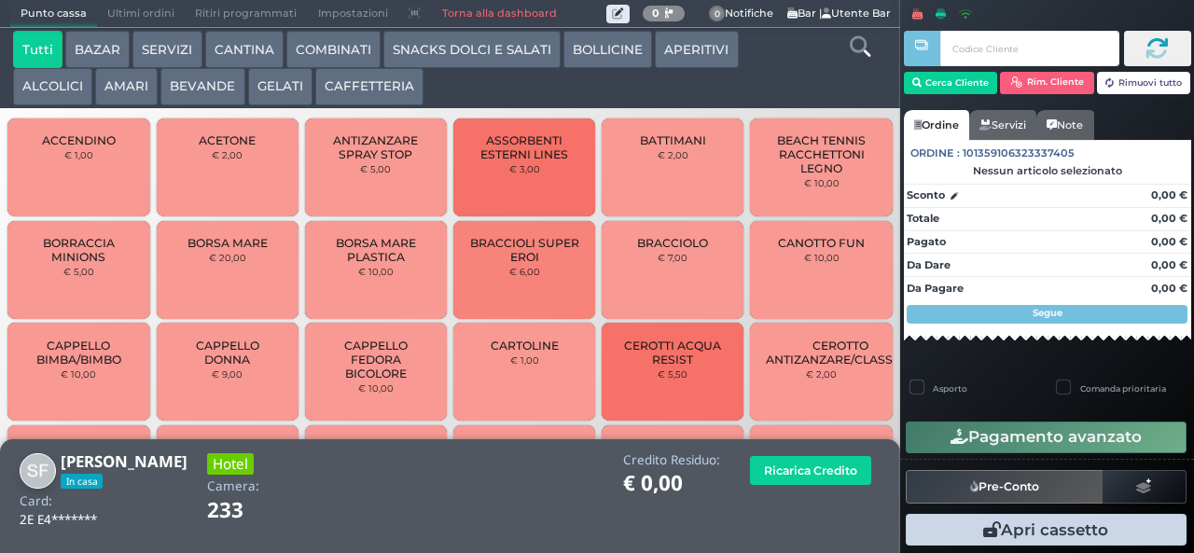
click at [366, 94] on button "CAFFETTERIA" at bounding box center [369, 86] width 108 height 37
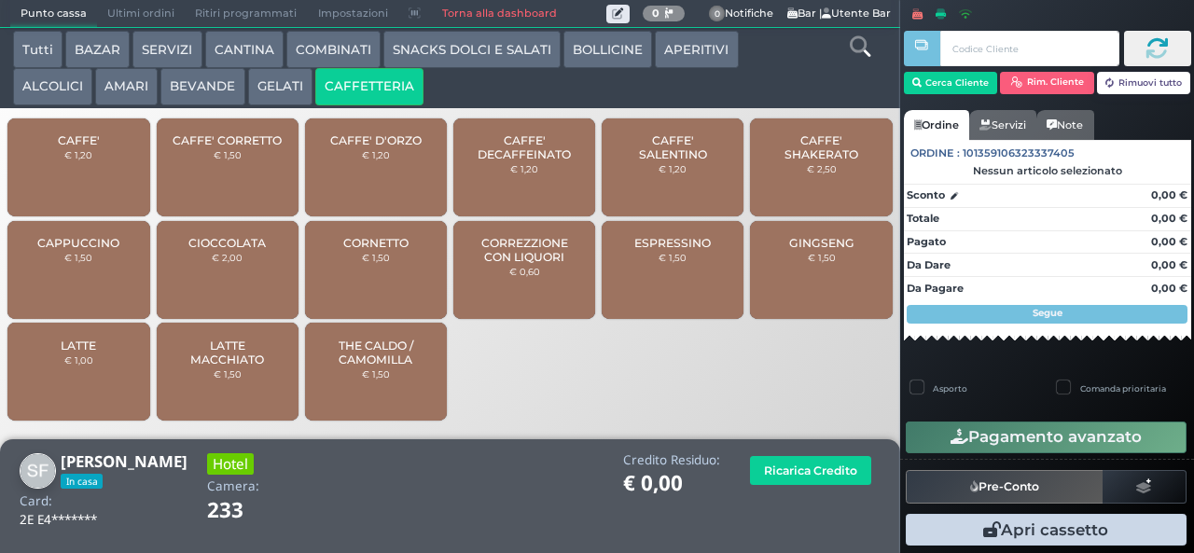
click at [97, 147] on span "CAFFE'" at bounding box center [79, 140] width 42 height 14
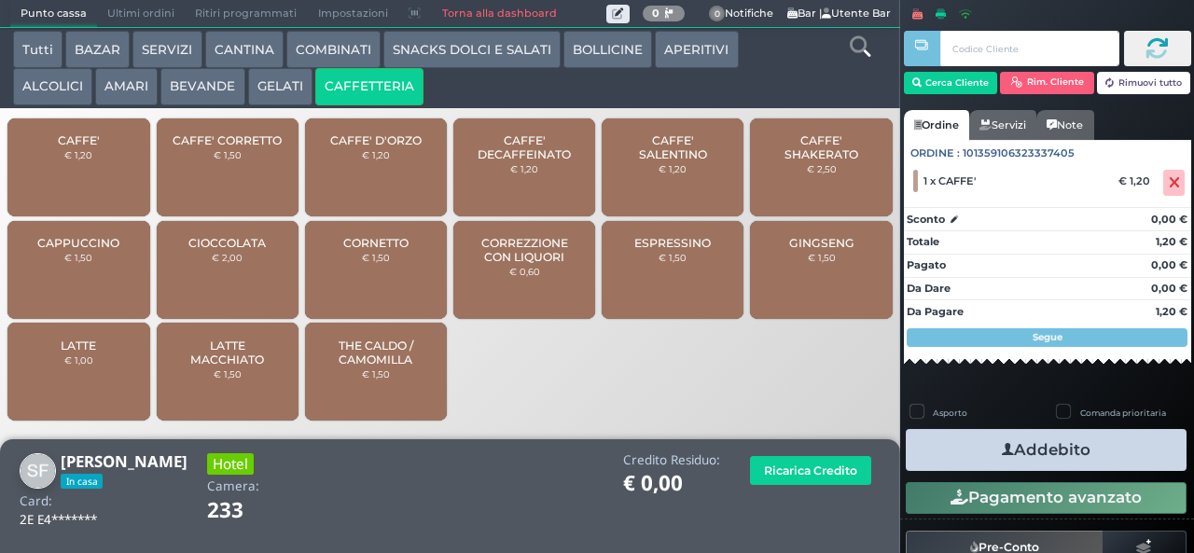
click at [1029, 444] on button "Addebito" at bounding box center [1046, 450] width 281 height 42
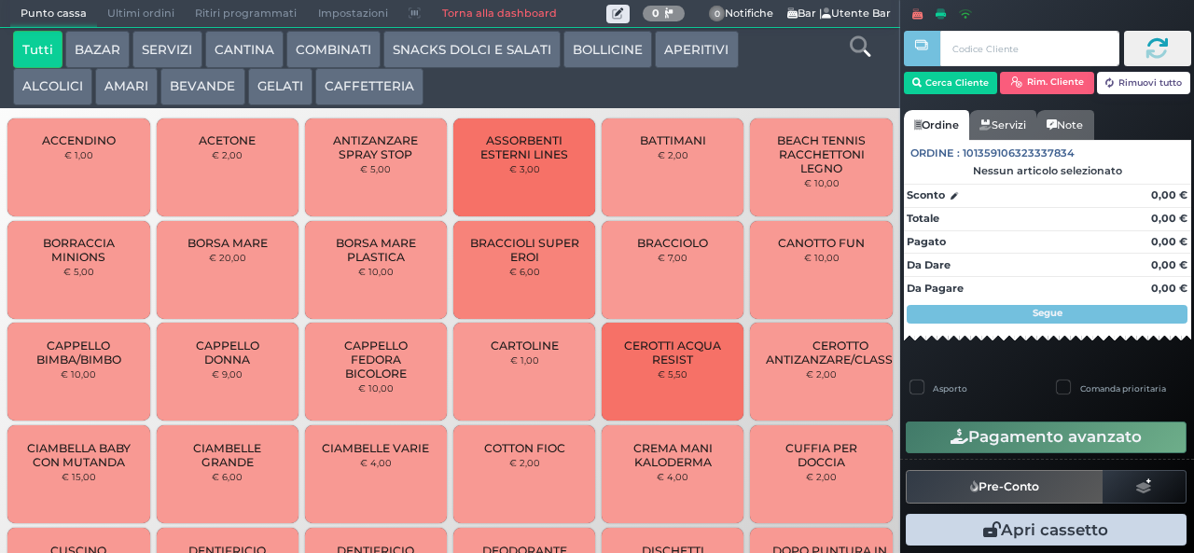
click at [451, 44] on button "SNACKS DOLCI E SALATI" at bounding box center [471, 49] width 177 height 37
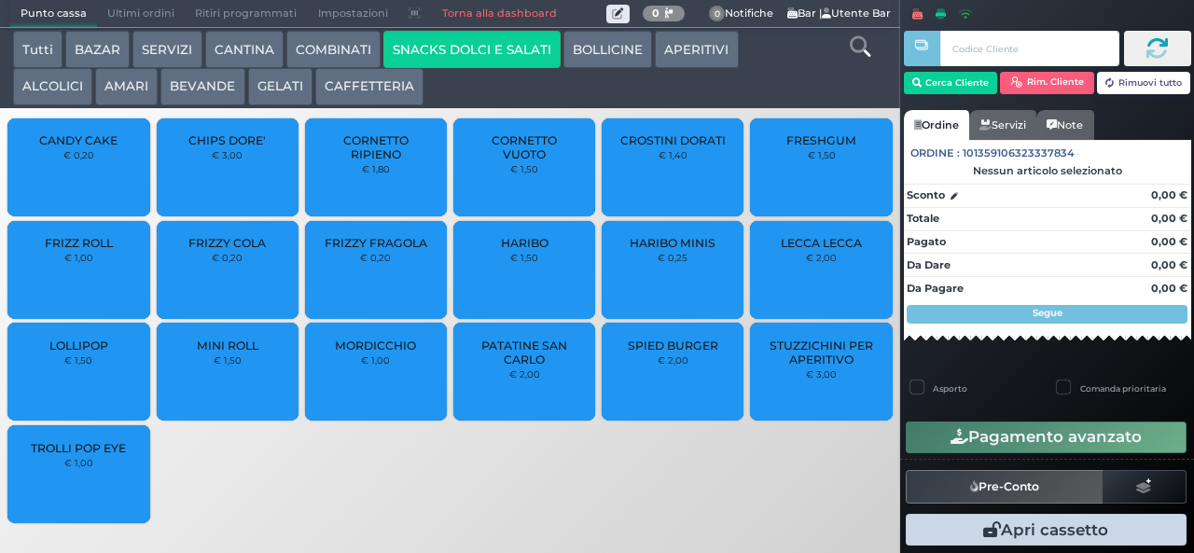
click at [383, 31] on button "SNACKS DOLCI E SALATI" at bounding box center [471, 49] width 177 height 37
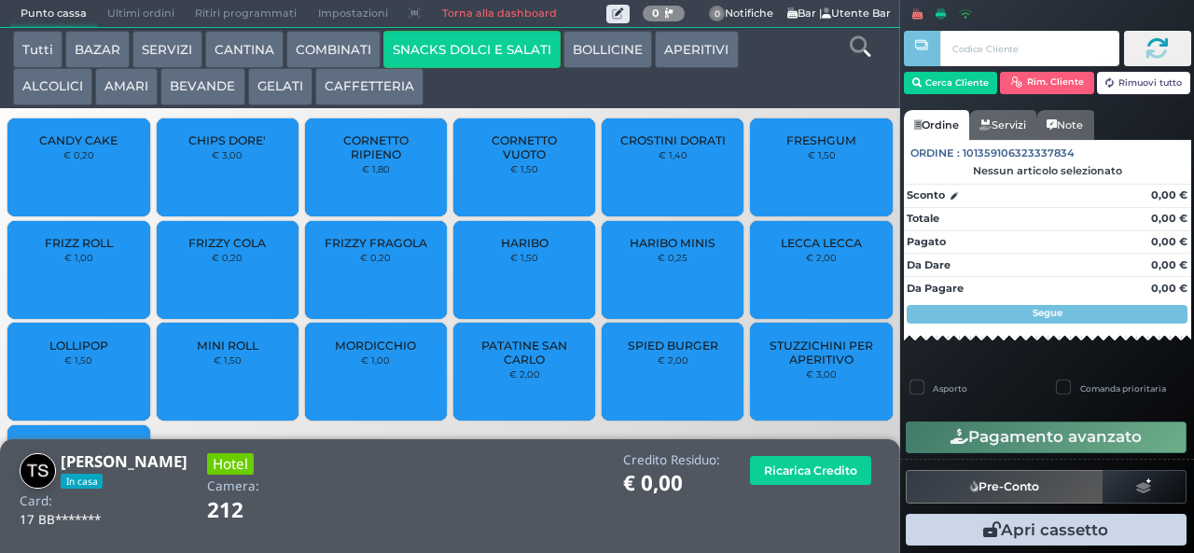
click at [820, 147] on span "FRESHGUM" at bounding box center [821, 140] width 70 height 14
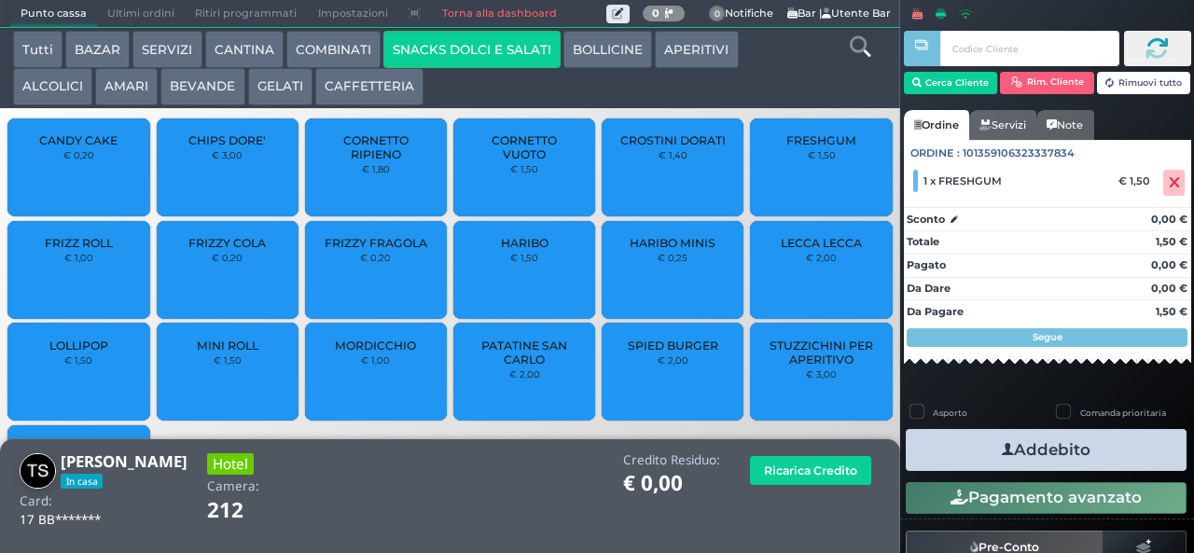
click at [1060, 444] on button "Addebito" at bounding box center [1046, 450] width 281 height 42
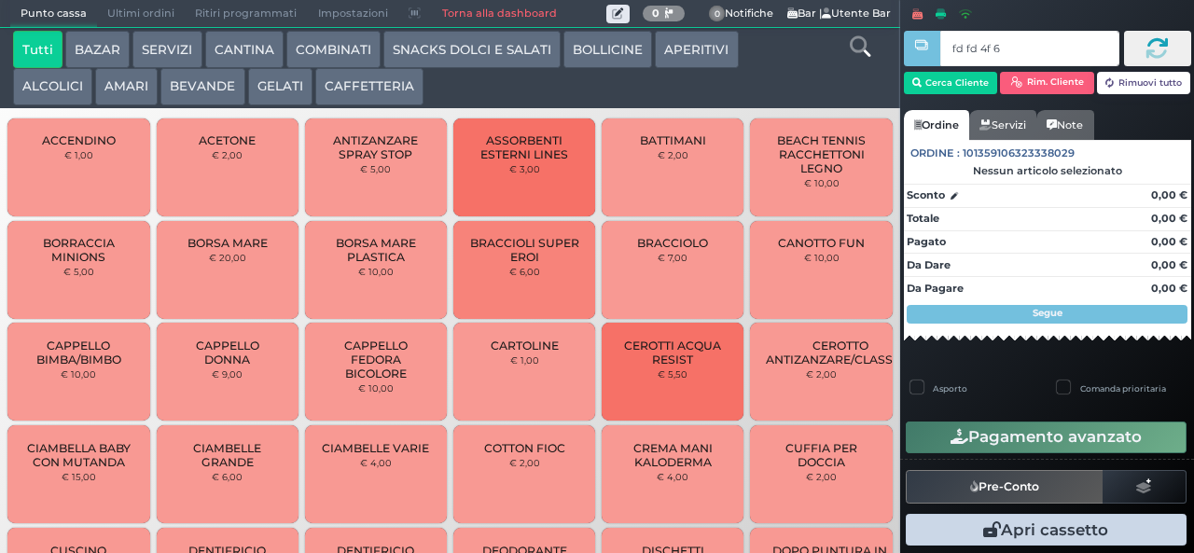
type input "fd fd 4f 67"
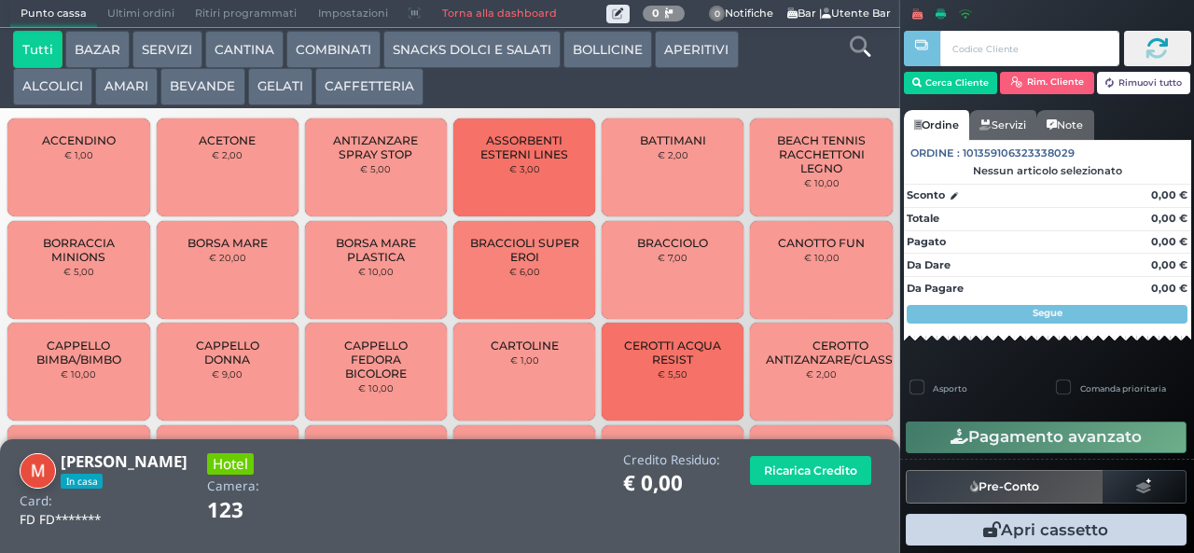
click at [213, 88] on button "BEVANDE" at bounding box center [202, 86] width 84 height 37
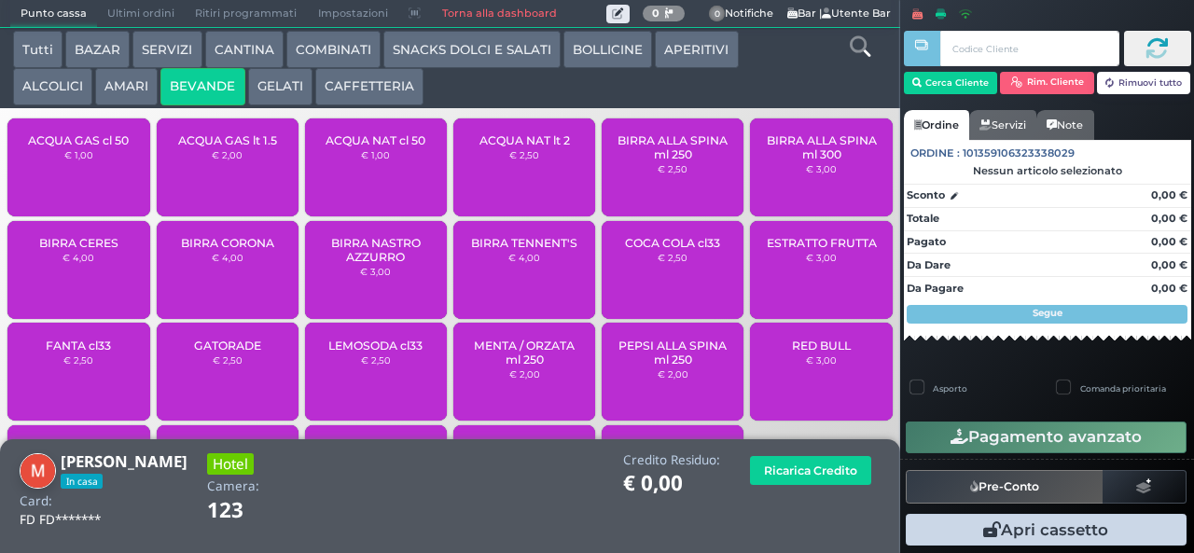
click at [390, 147] on span "ACQUA NAT cl 50" at bounding box center [376, 140] width 100 height 14
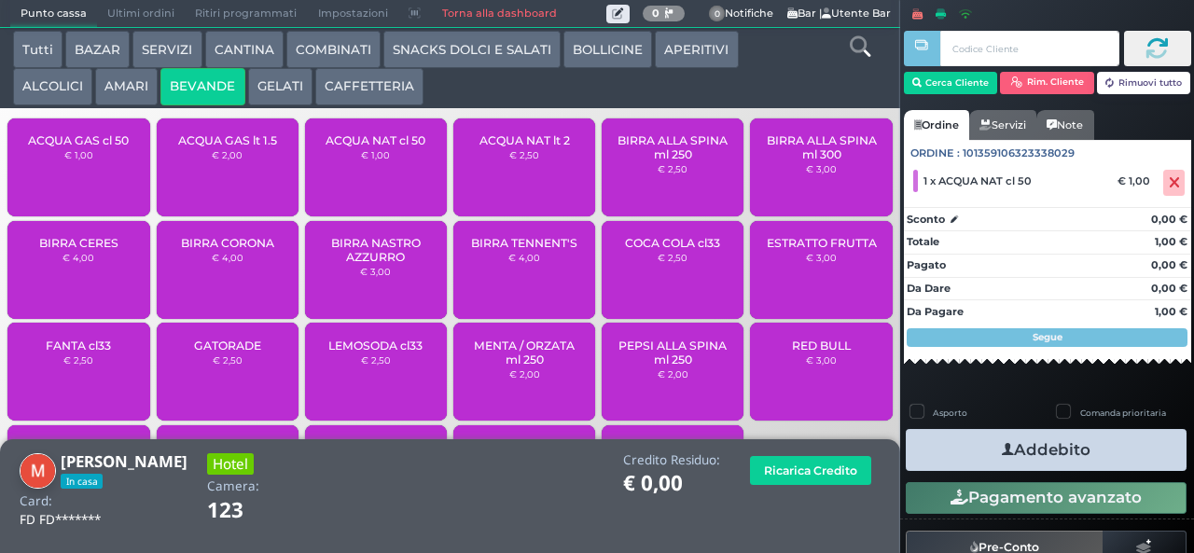
click at [1050, 446] on button "Addebito" at bounding box center [1046, 450] width 281 height 42
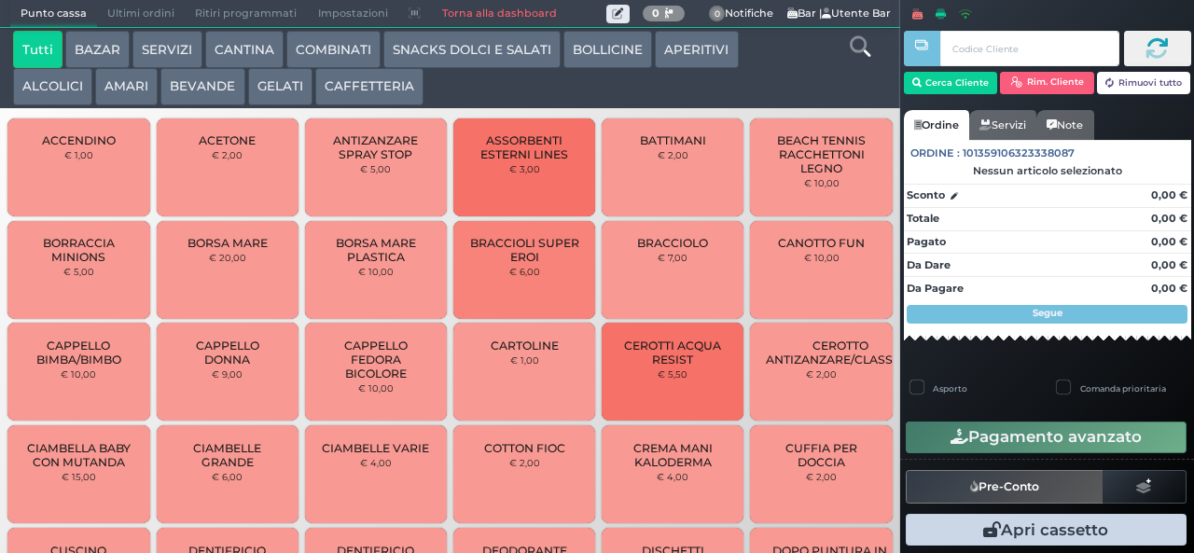
click at [99, 49] on button "BAZAR" at bounding box center [97, 49] width 64 height 37
click at [65, 31] on button "BAZAR" at bounding box center [97, 49] width 64 height 37
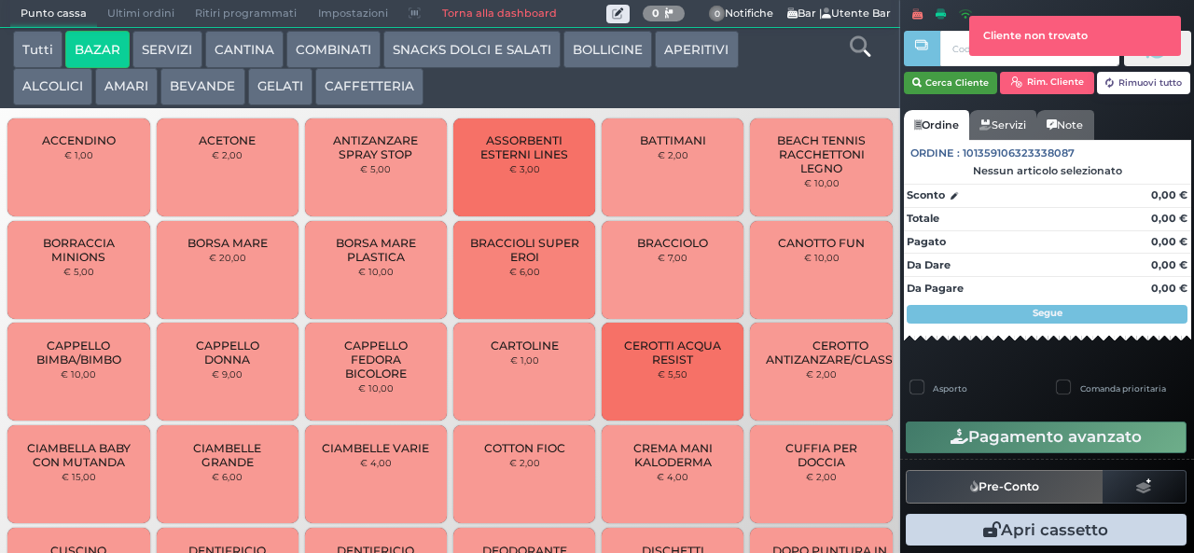
click at [938, 80] on button "Cerca Cliente" at bounding box center [951, 83] width 94 height 22
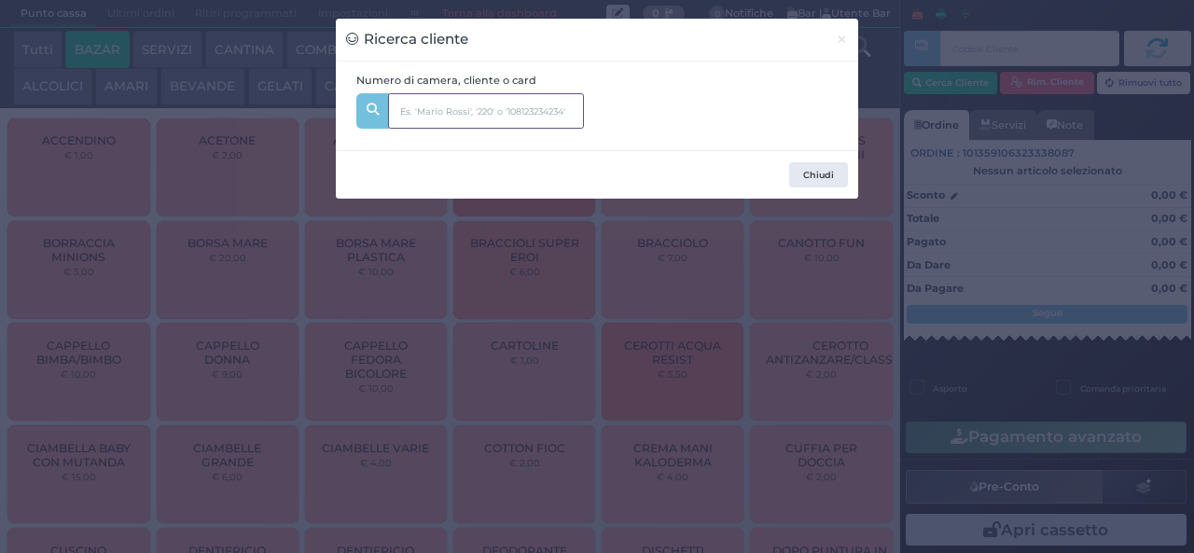
click at [418, 108] on input "text" at bounding box center [486, 110] width 196 height 35
click at [804, 179] on button "Chiudi" at bounding box center [818, 175] width 59 height 26
